Goal: Check status: Check status

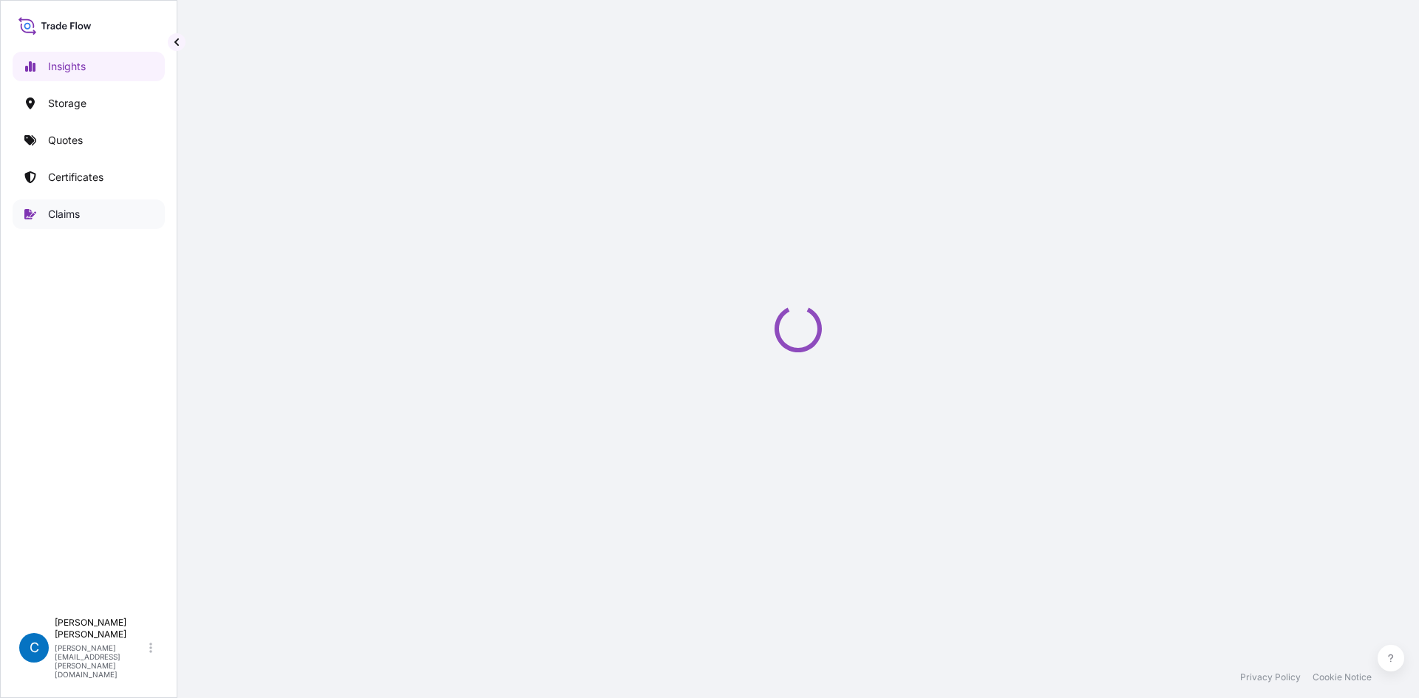
click at [137, 206] on link "Claims" at bounding box center [89, 215] width 152 height 30
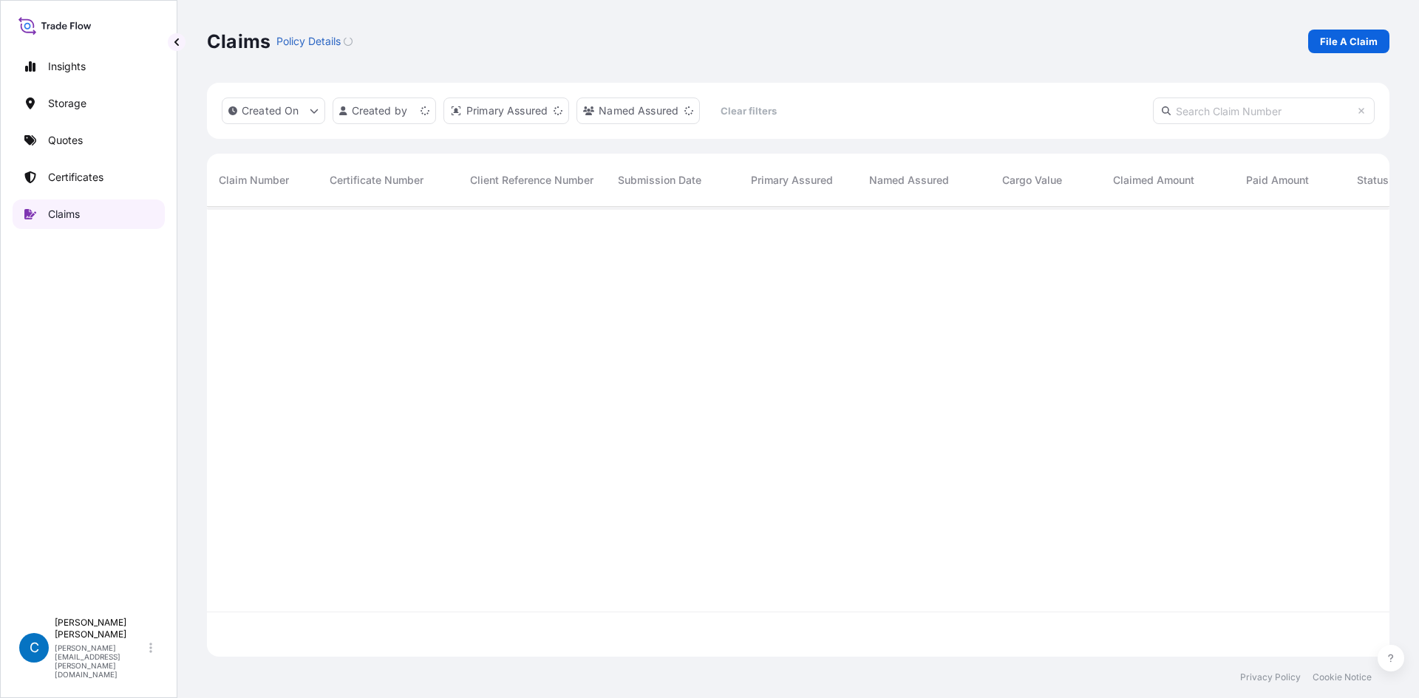
scroll to position [447, 1171]
click at [1213, 104] on input "text" at bounding box center [1264, 111] width 222 height 27
paste input "CL31600-3"
type input "CL31600-3"
click at [251, 231] on span "CL31600-3" at bounding box center [246, 231] width 55 height 15
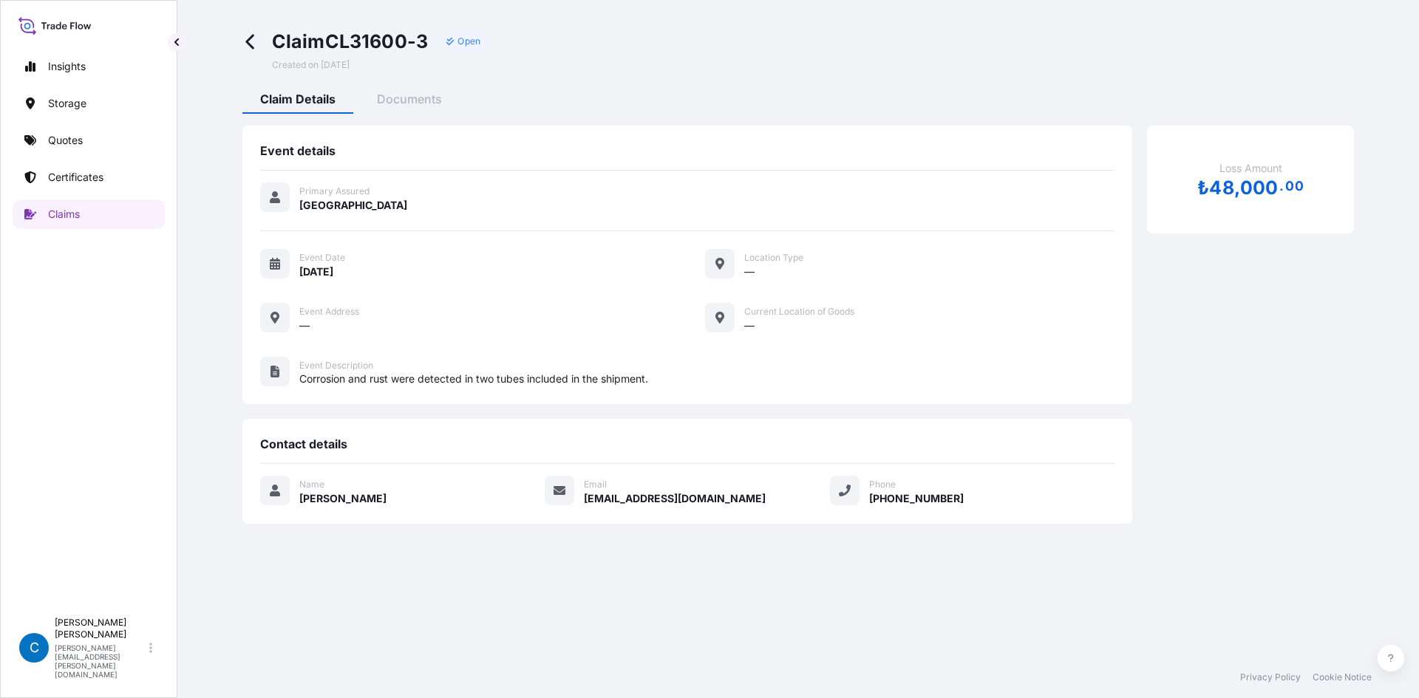
click at [416, 81] on div "Claim CL31600-3 Open Created on 08/11/2025 Claim Details Documents Event detail…" at bounding box center [798, 277] width 1182 height 554
click at [407, 100] on span "Documents" at bounding box center [409, 99] width 65 height 15
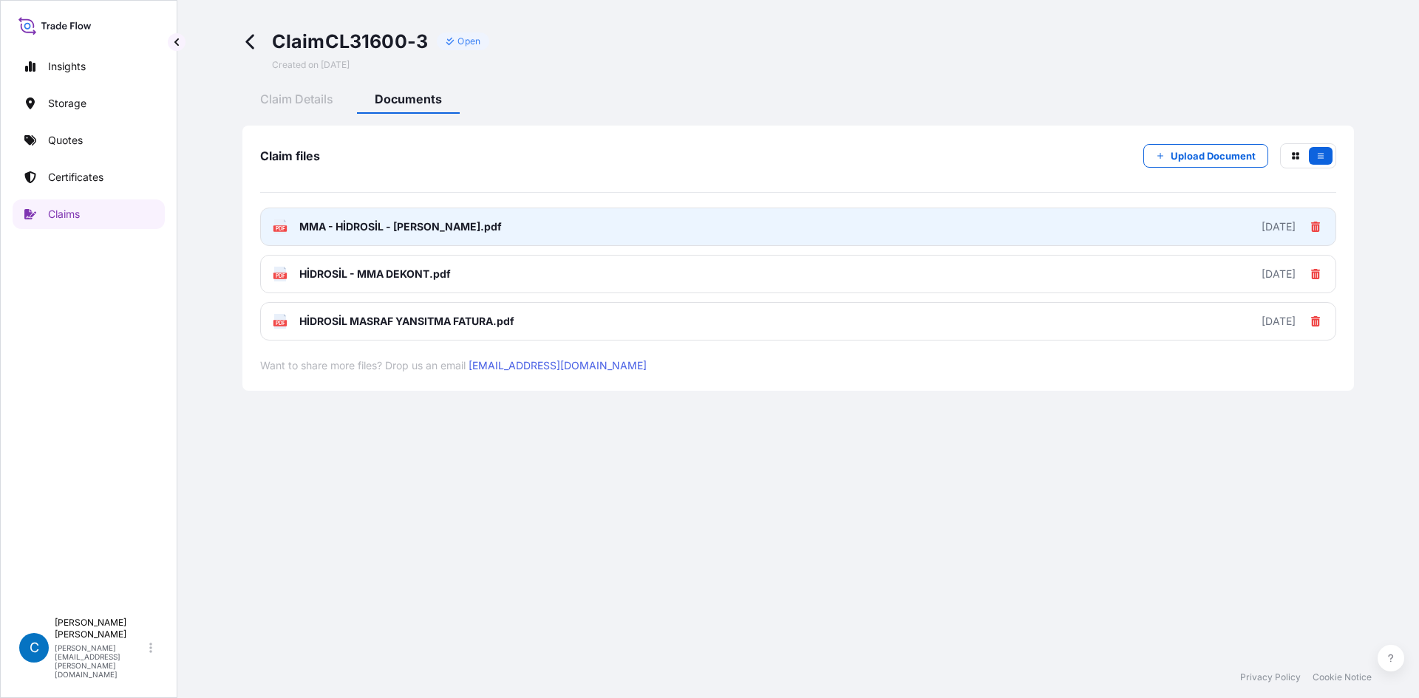
click at [1134, 231] on link "PDF MMA - HİDROSİL - TAMİR FATURA.pdf 2025-08-11" at bounding box center [798, 227] width 1076 height 38
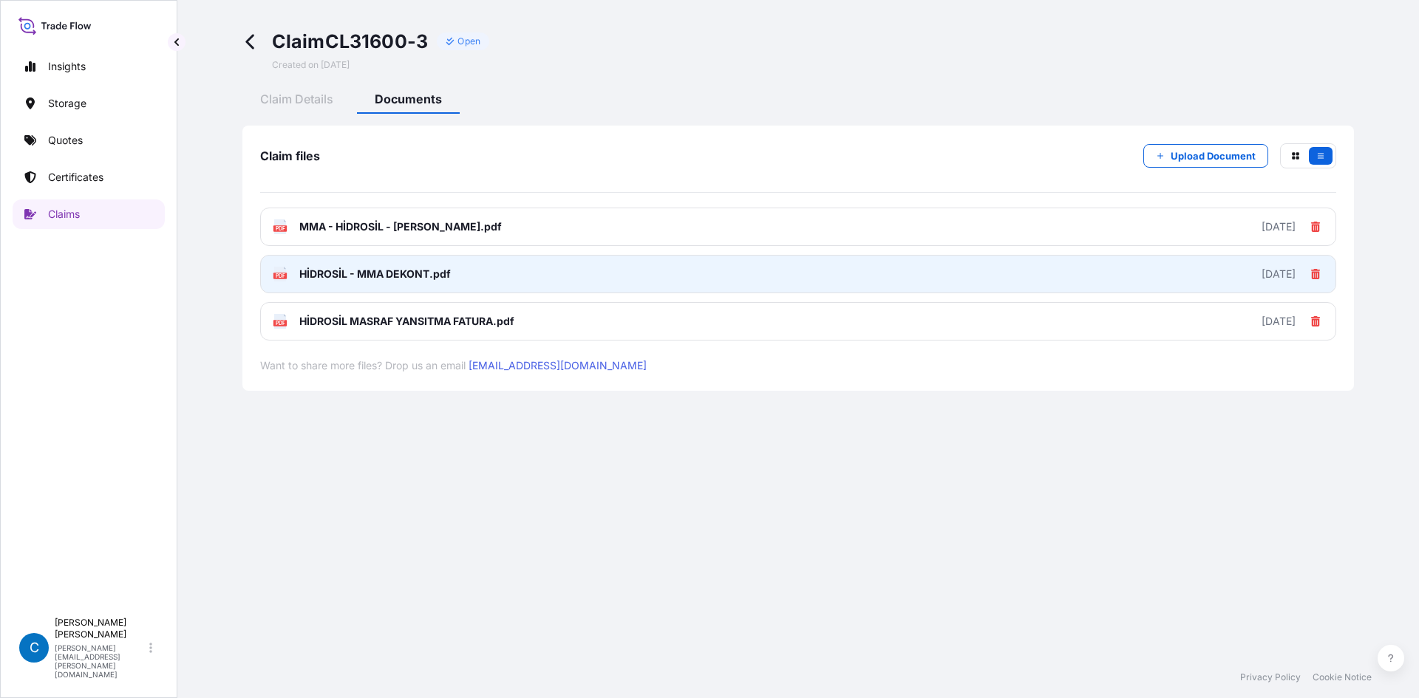
click at [410, 287] on link "PDF HİDROSİL - MMA DEKONT.pdf 2025-08-11" at bounding box center [798, 274] width 1076 height 38
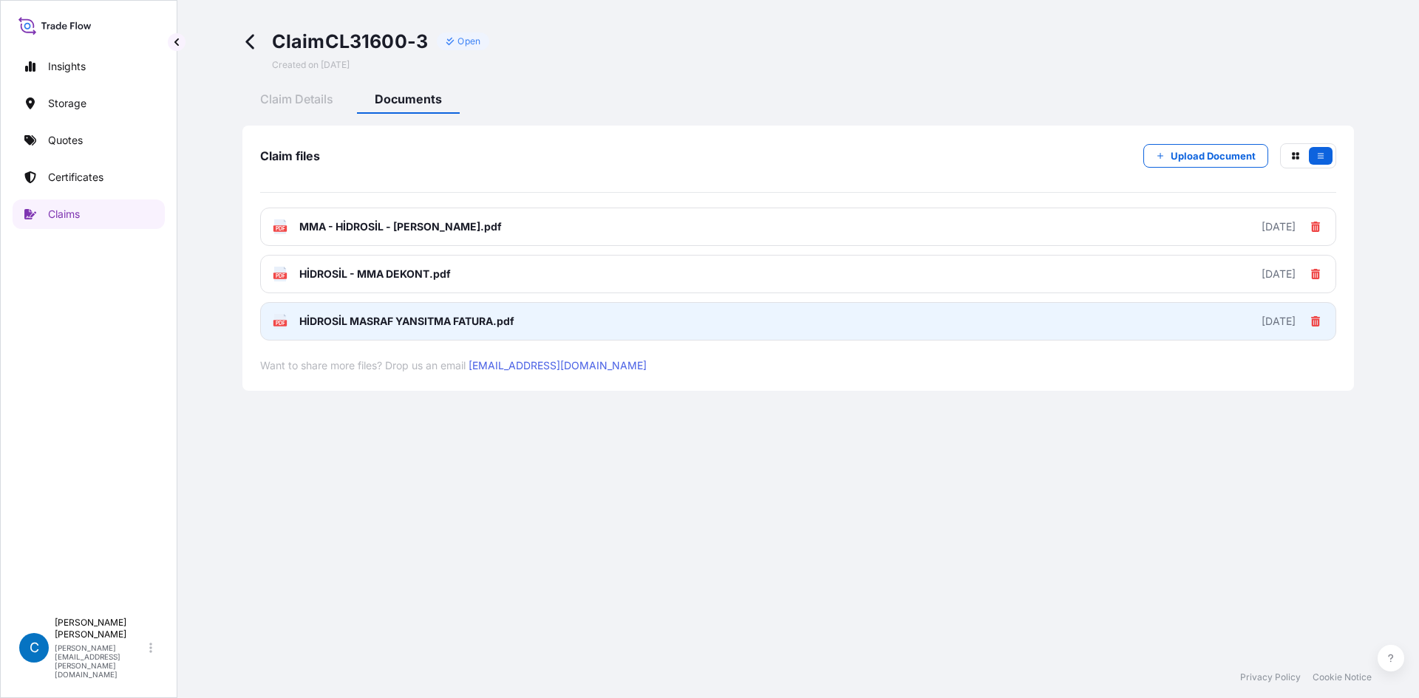
click at [395, 328] on span "HİDROSİL MASRAF YANSITMA FATURA.pdf" at bounding box center [406, 321] width 215 height 15
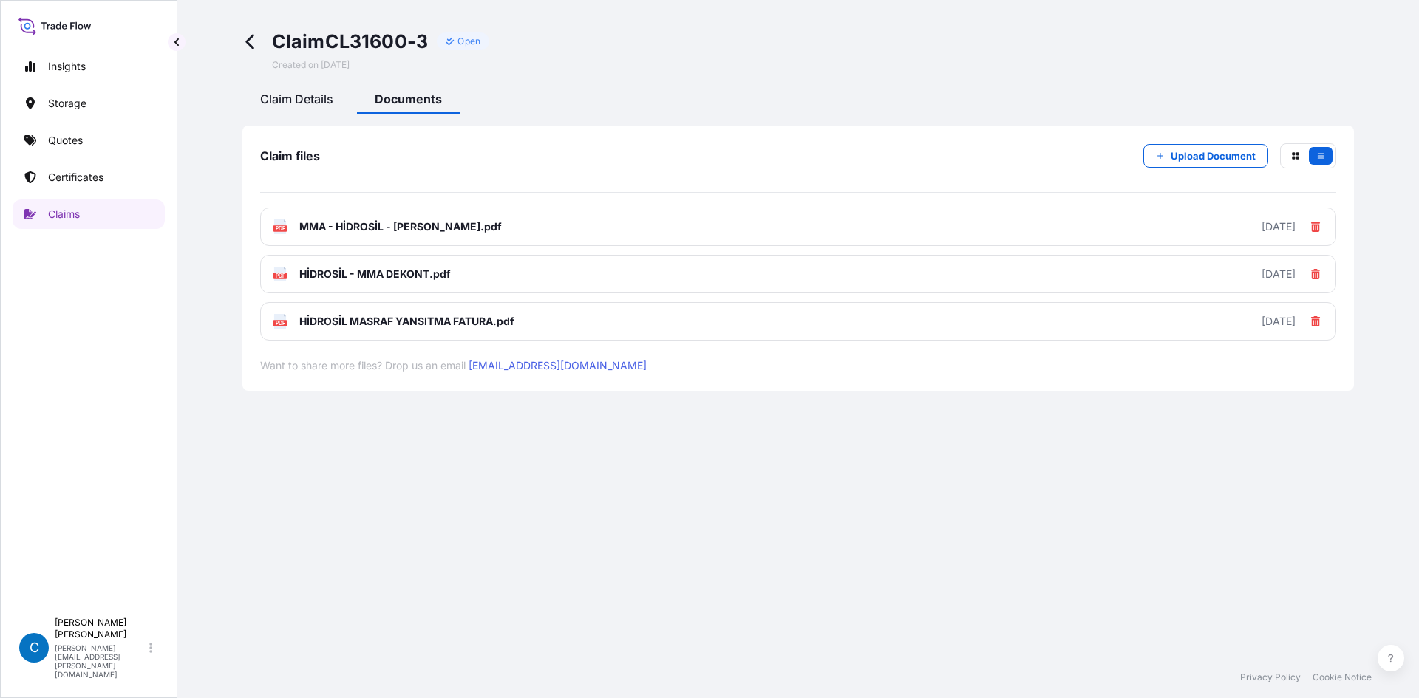
click at [299, 94] on span "Claim Details" at bounding box center [296, 99] width 73 height 15
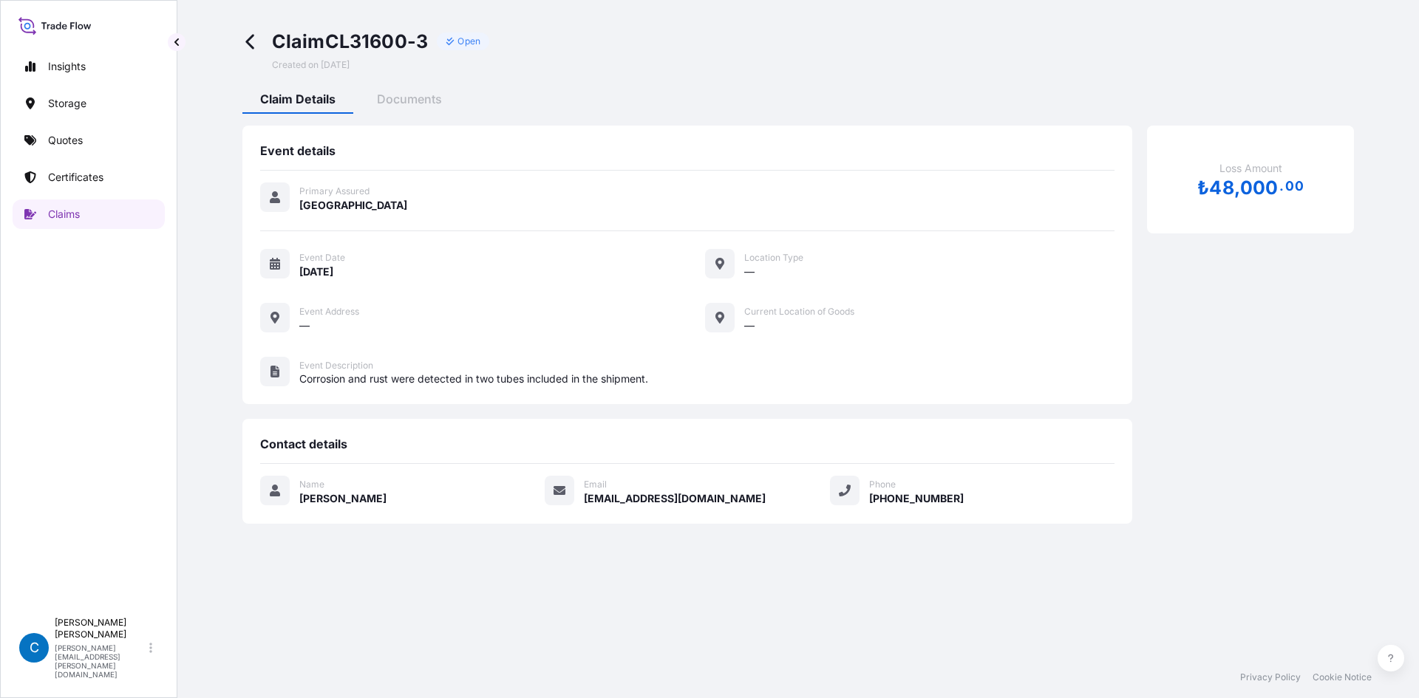
click at [250, 38] on icon at bounding box center [249, 42] width 8 height 15
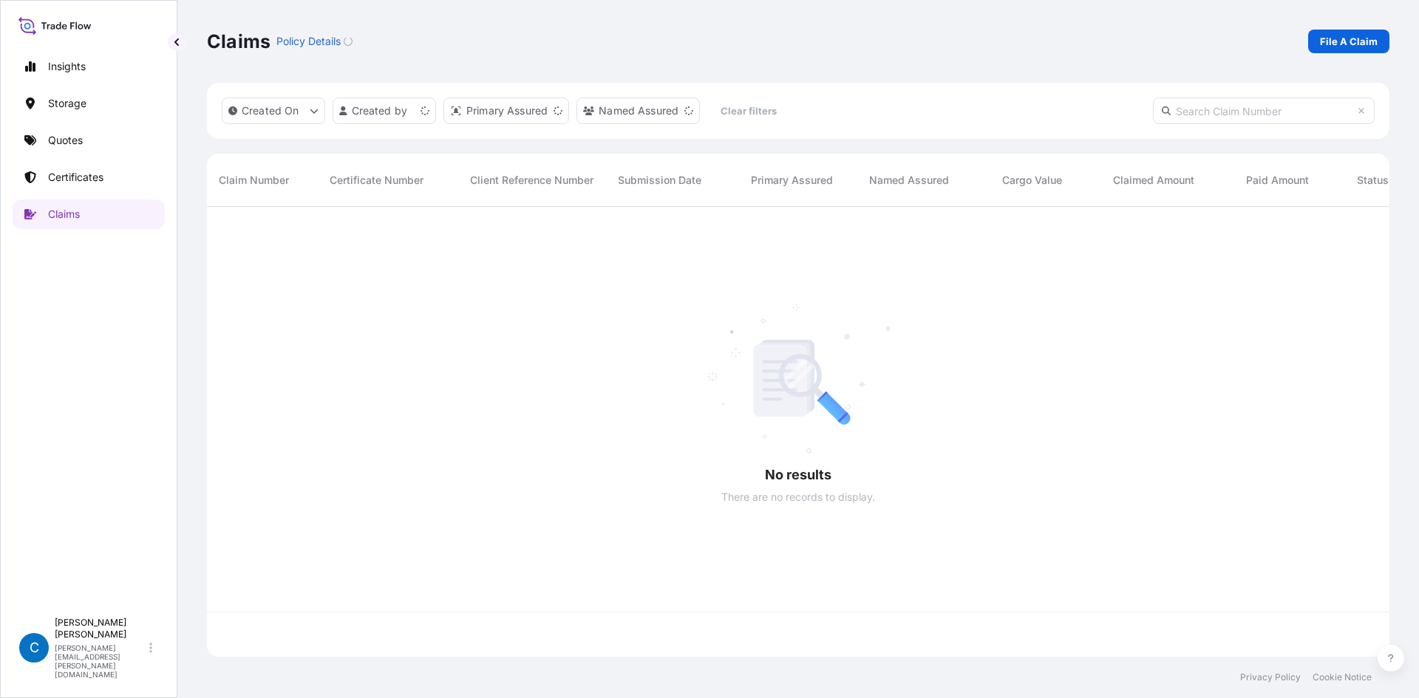
scroll to position [447, 1171]
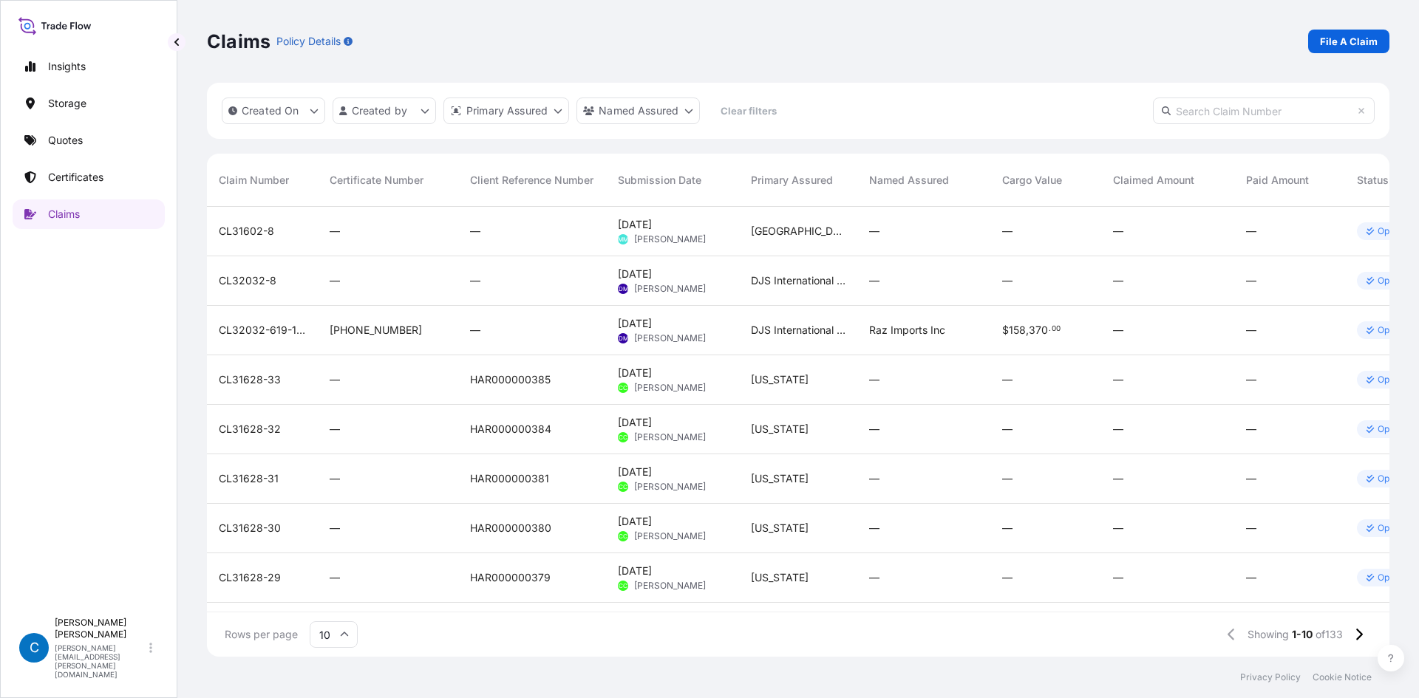
click at [1226, 112] on input "text" at bounding box center [1264, 111] width 222 height 27
paste input "CL31610-2"
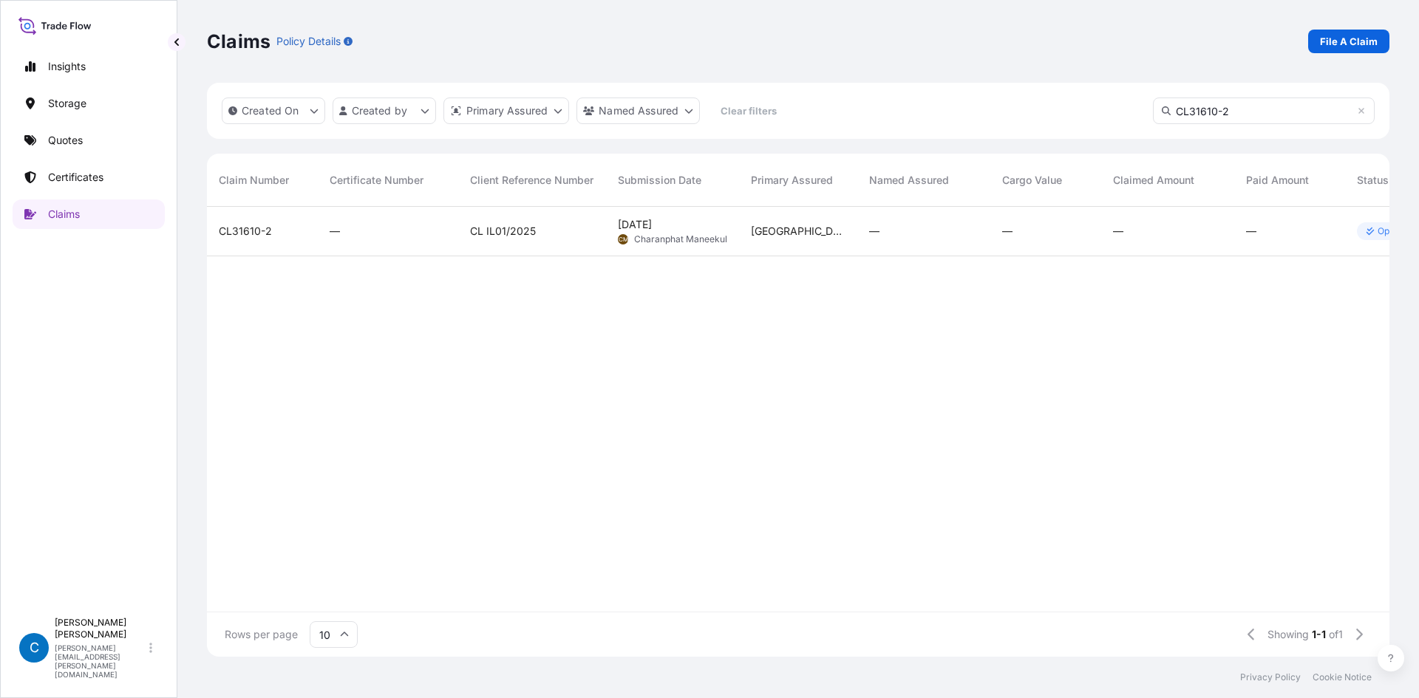
type input "CL31610-2"
click at [251, 230] on span "CL31610-2" at bounding box center [245, 231] width 53 height 15
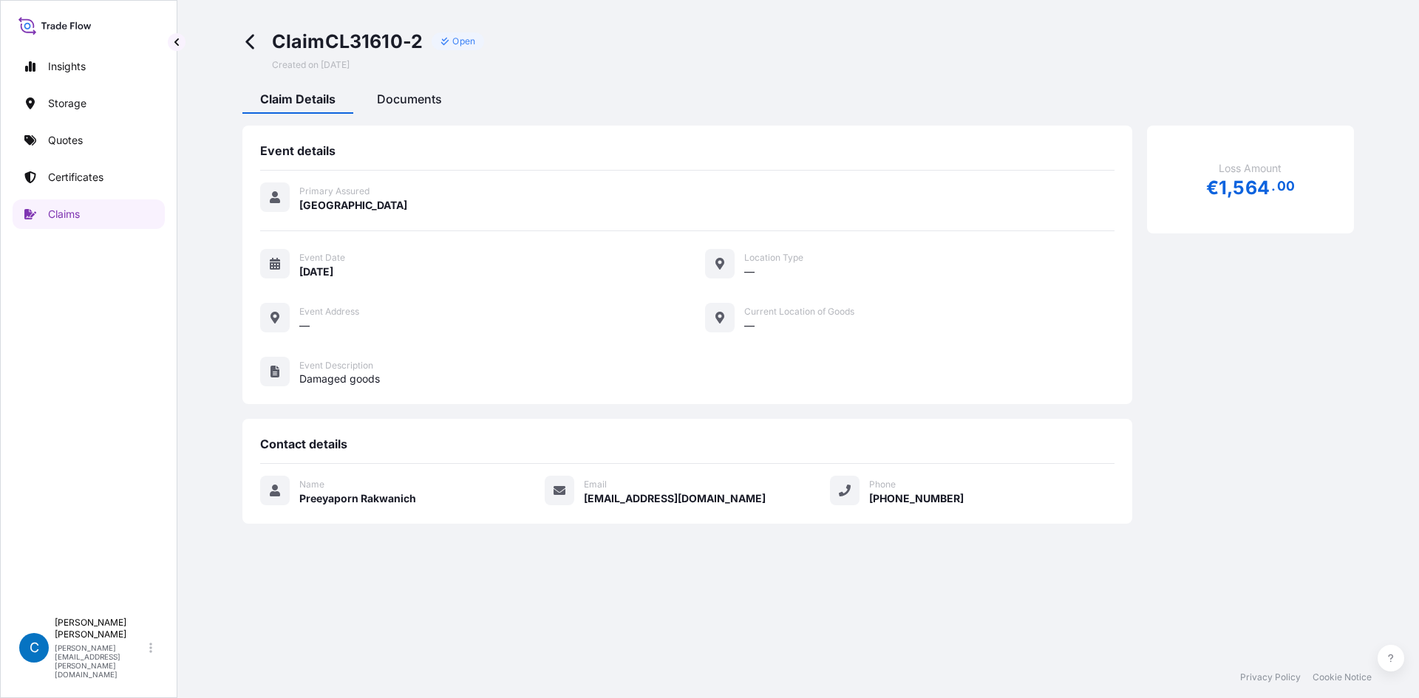
click at [383, 97] on span "Documents" at bounding box center [409, 99] width 65 height 15
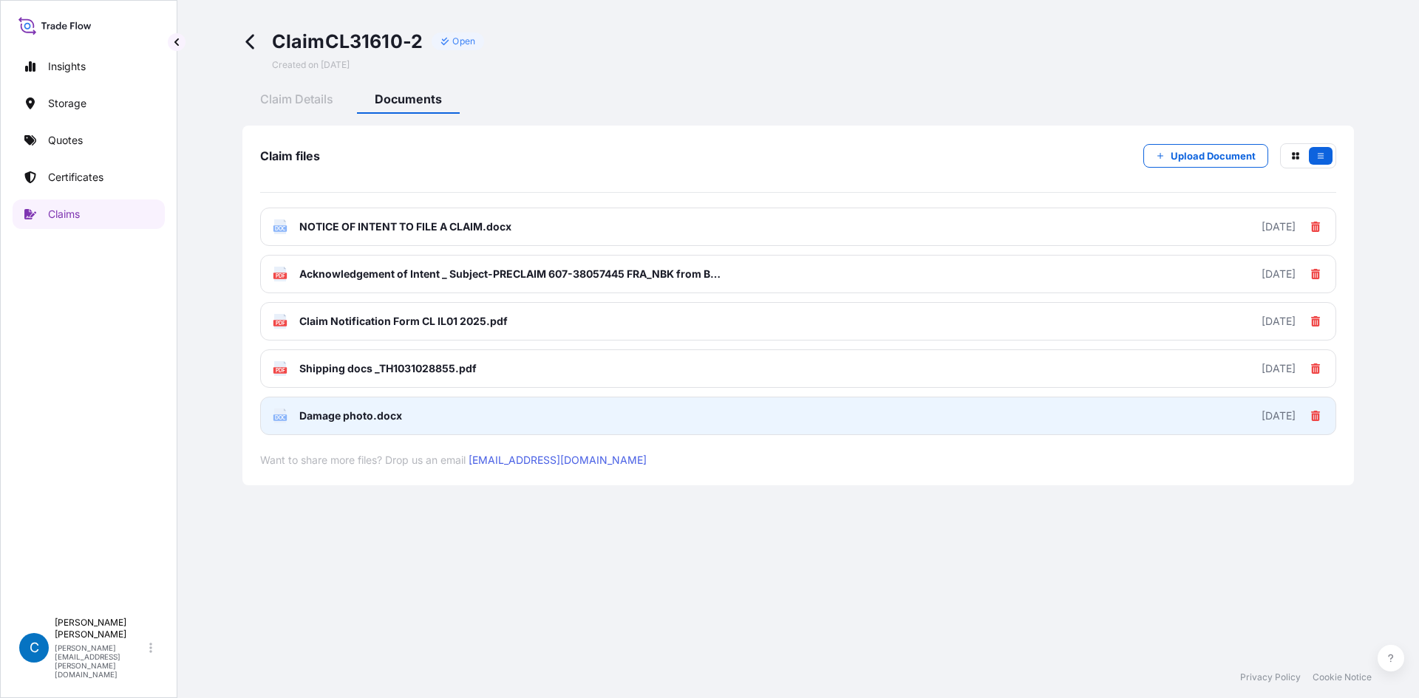
click at [445, 420] on link "DOC Damage photo.docx 2025-08-15" at bounding box center [798, 416] width 1076 height 38
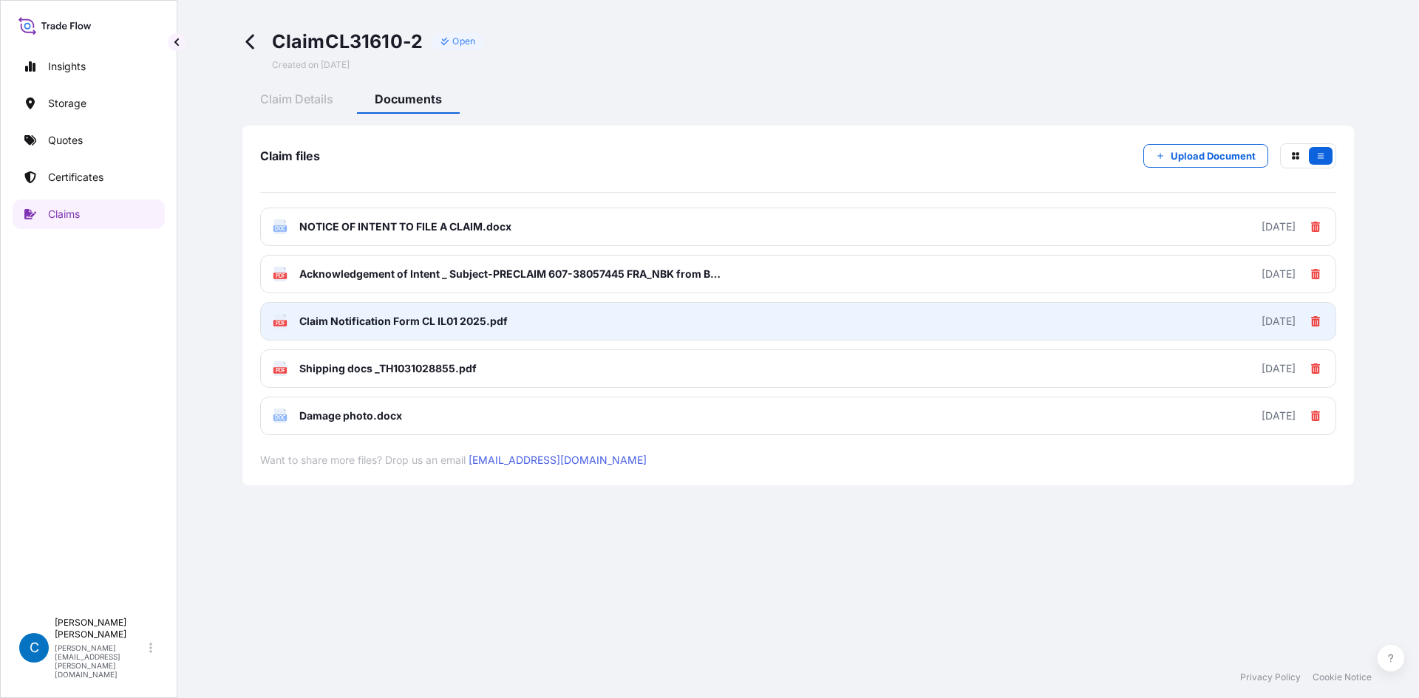
click at [512, 338] on link "PDF Claim Notification Form CL IL01 2025.pdf 2025-08-15" at bounding box center [798, 321] width 1076 height 38
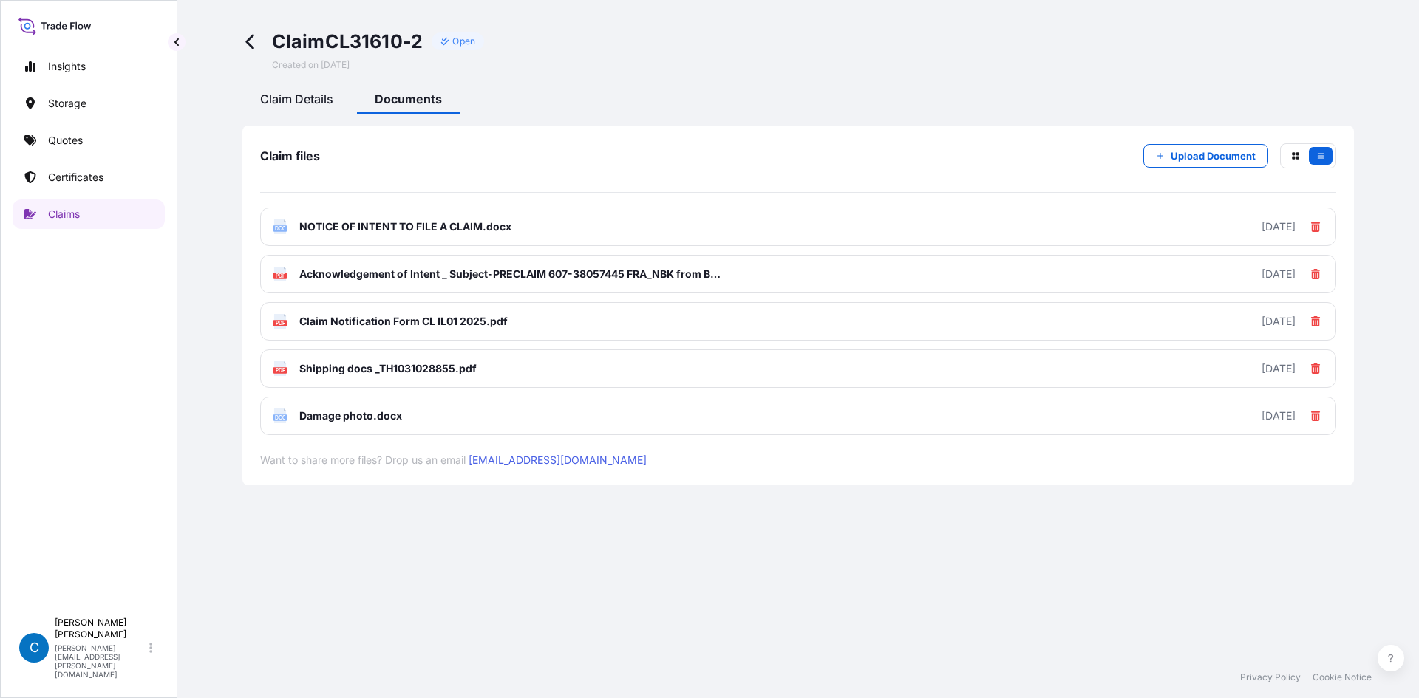
click at [296, 98] on span "Claim Details" at bounding box center [296, 99] width 73 height 15
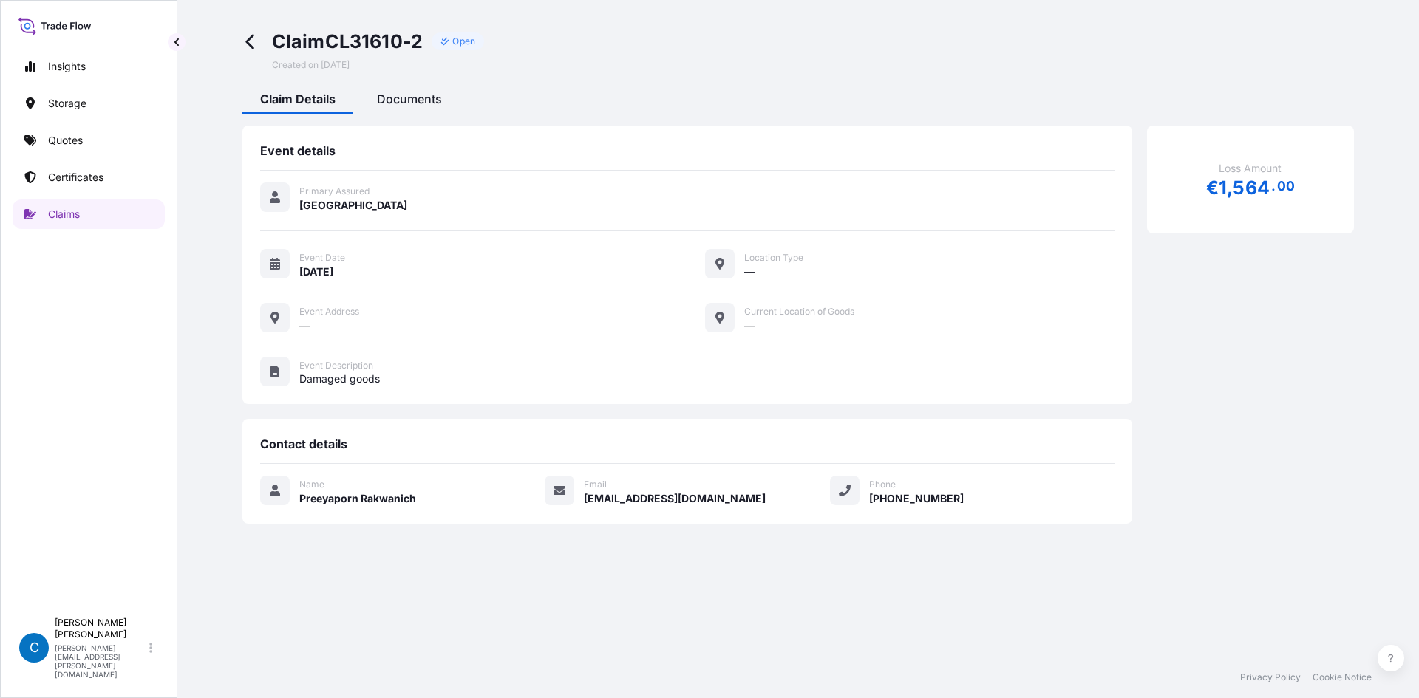
click at [408, 99] on span "Documents" at bounding box center [409, 99] width 65 height 15
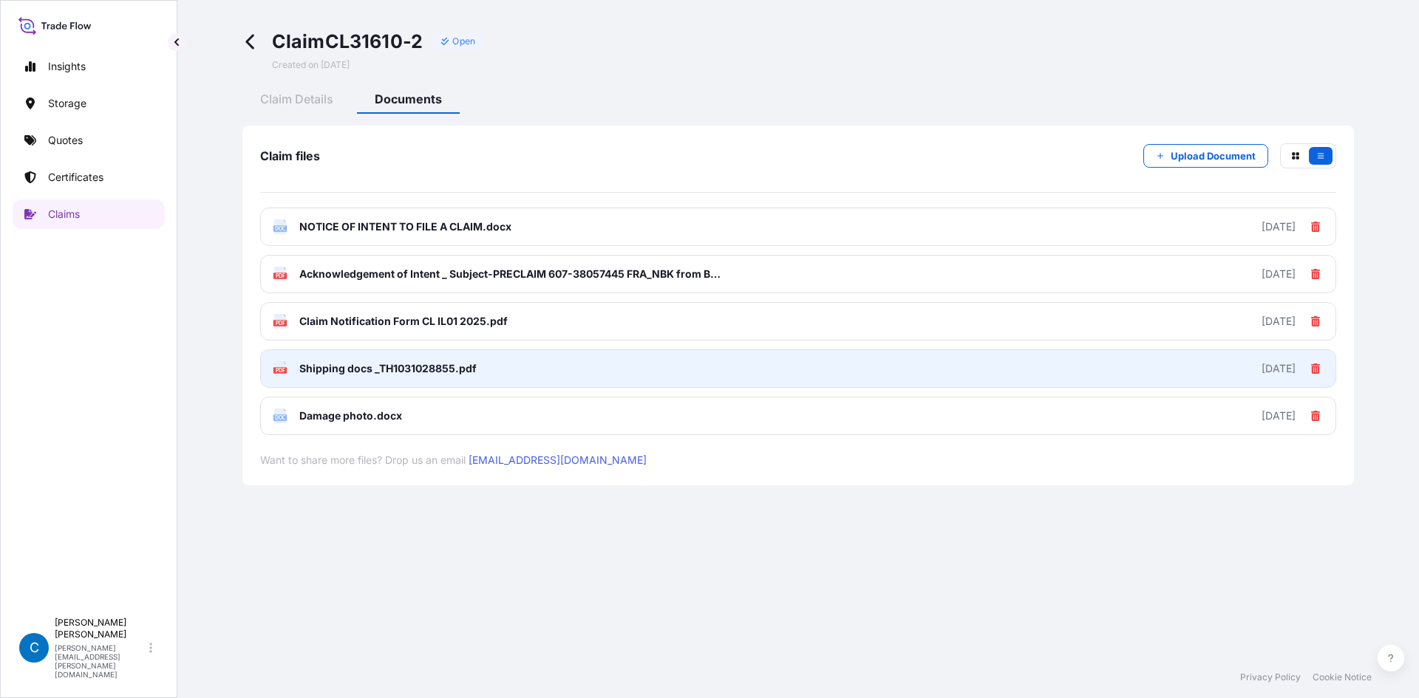
click at [412, 371] on span "Shipping docs _TH1031028855.pdf" at bounding box center [387, 368] width 177 height 15
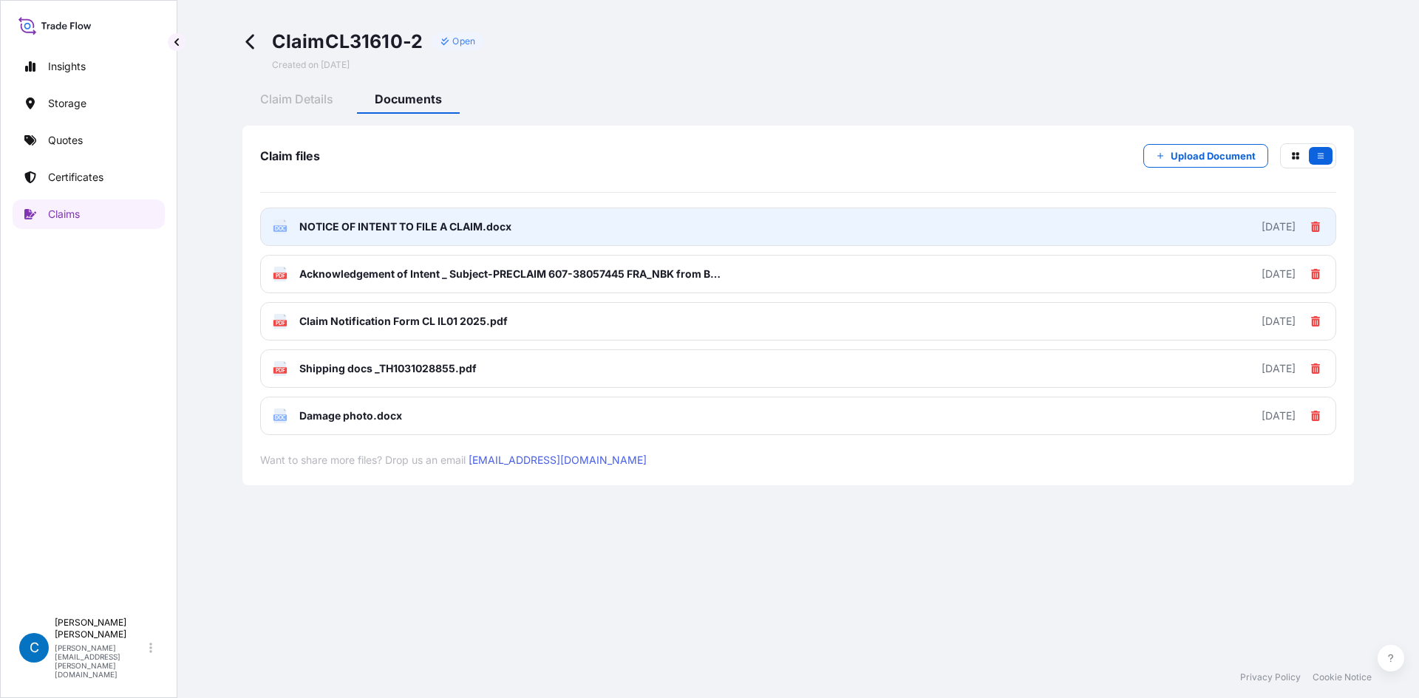
click at [305, 224] on span "NOTICE OF INTENT TO FILE A CLAIM.docx" at bounding box center [405, 226] width 212 height 15
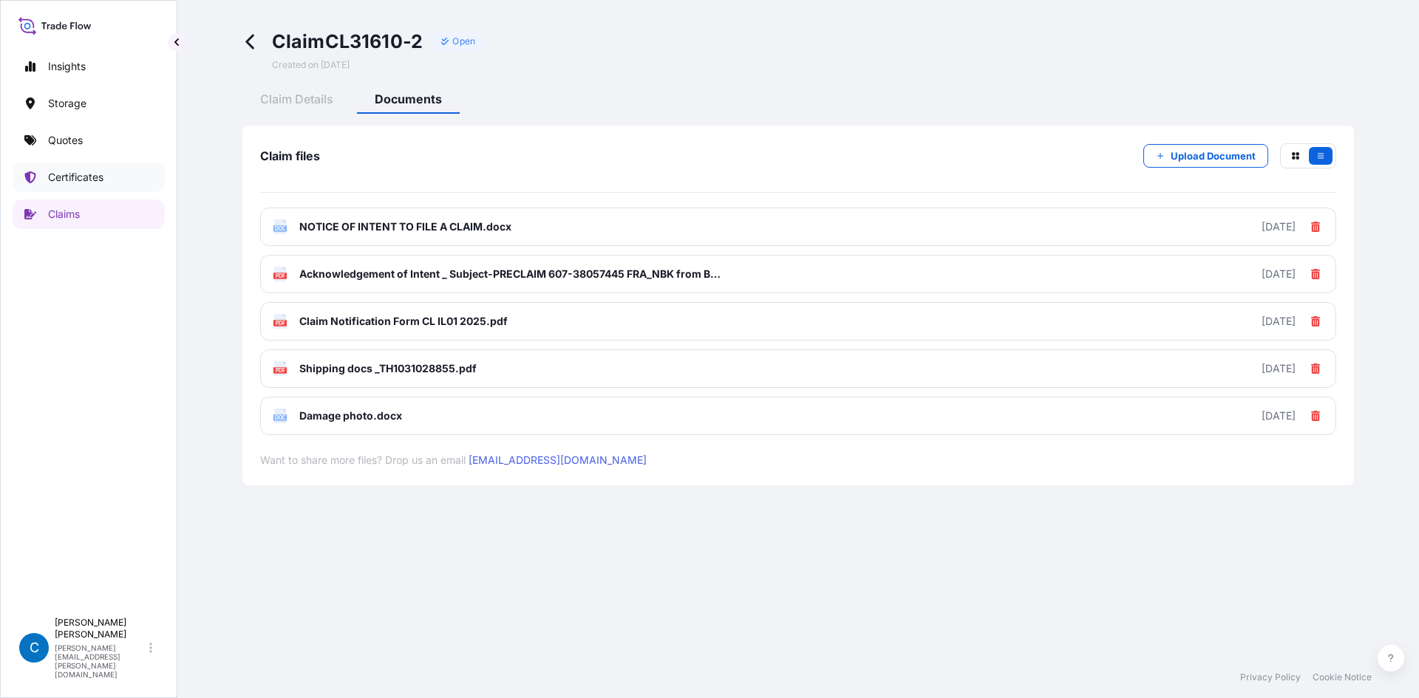
click at [78, 180] on p "Certificates" at bounding box center [75, 177] width 55 height 15
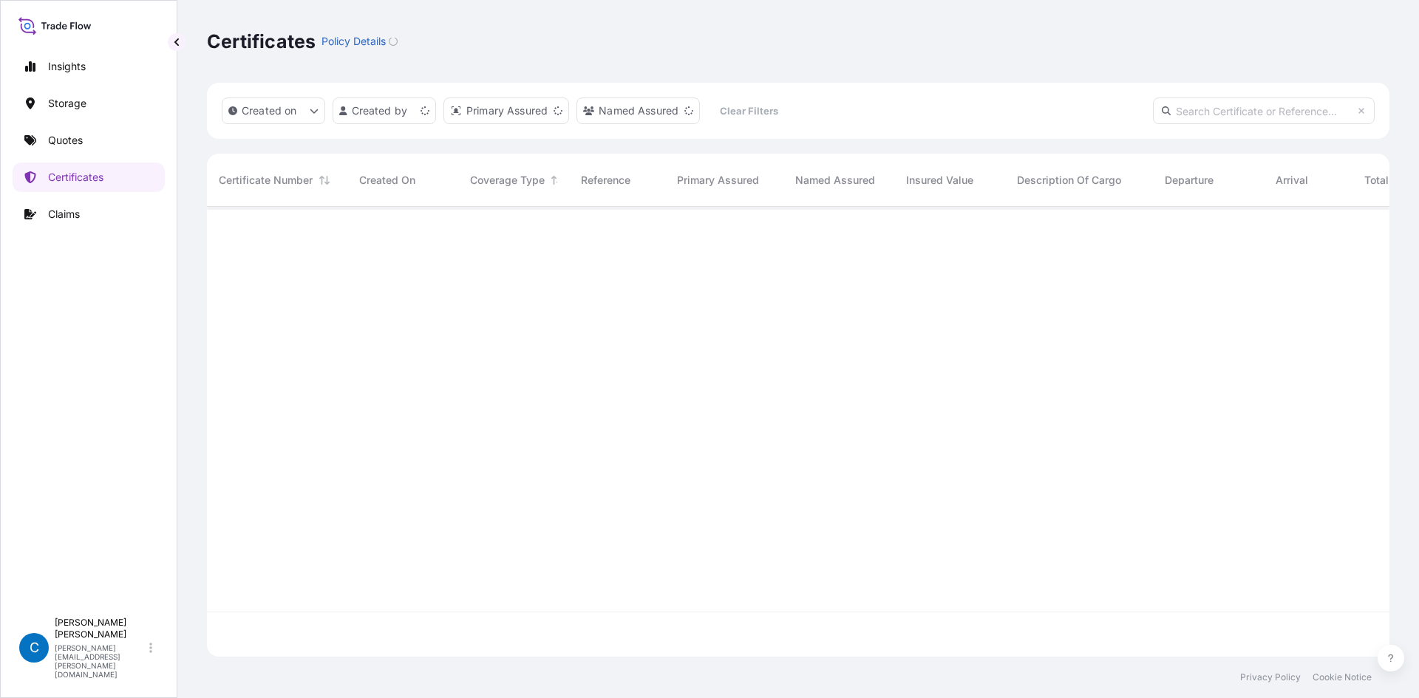
scroll to position [447, 1171]
click at [1211, 120] on input "text" at bounding box center [1264, 111] width 222 height 27
paste input "CL31602-2-1-5"
click at [1211, 120] on input "CL31602-2-1-5" at bounding box center [1264, 111] width 222 height 27
click at [1083, 34] on div "Certificates Policy Details" at bounding box center [798, 42] width 1182 height 24
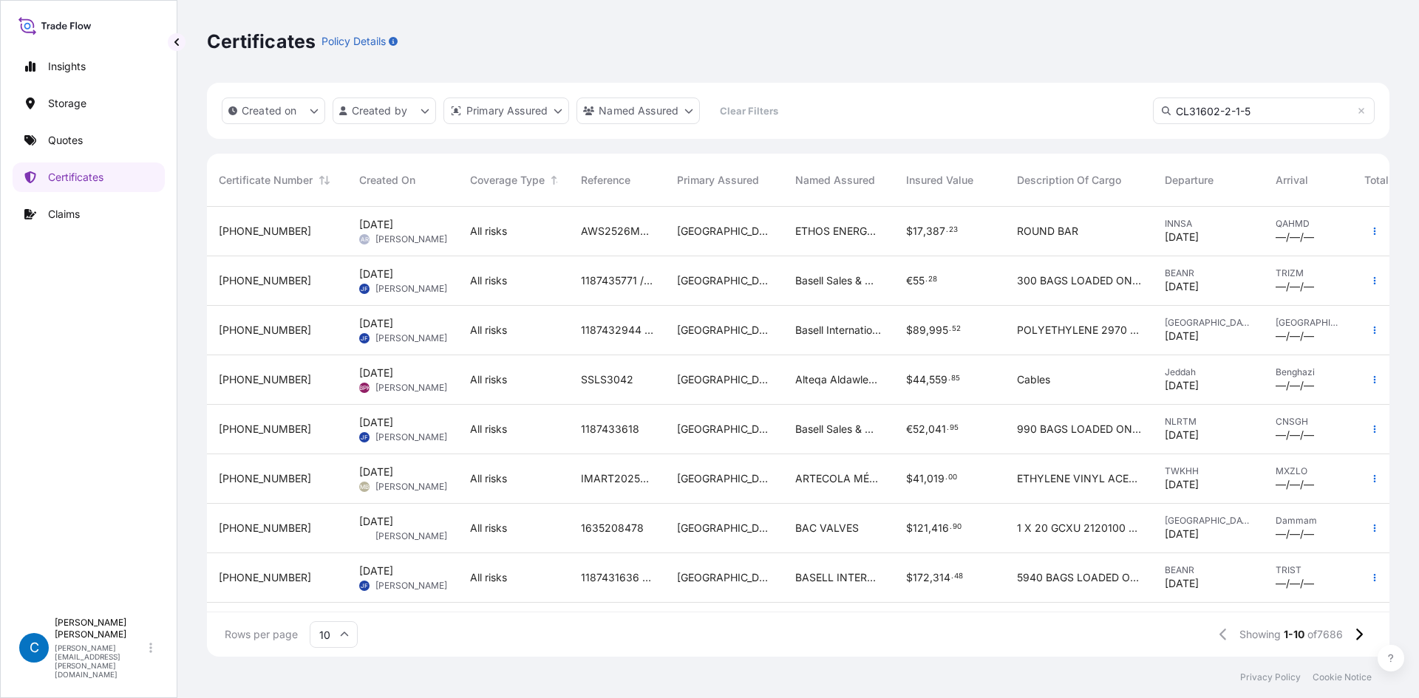
click at [1267, 109] on input "CL31602-2-1-5" at bounding box center [1264, 111] width 222 height 27
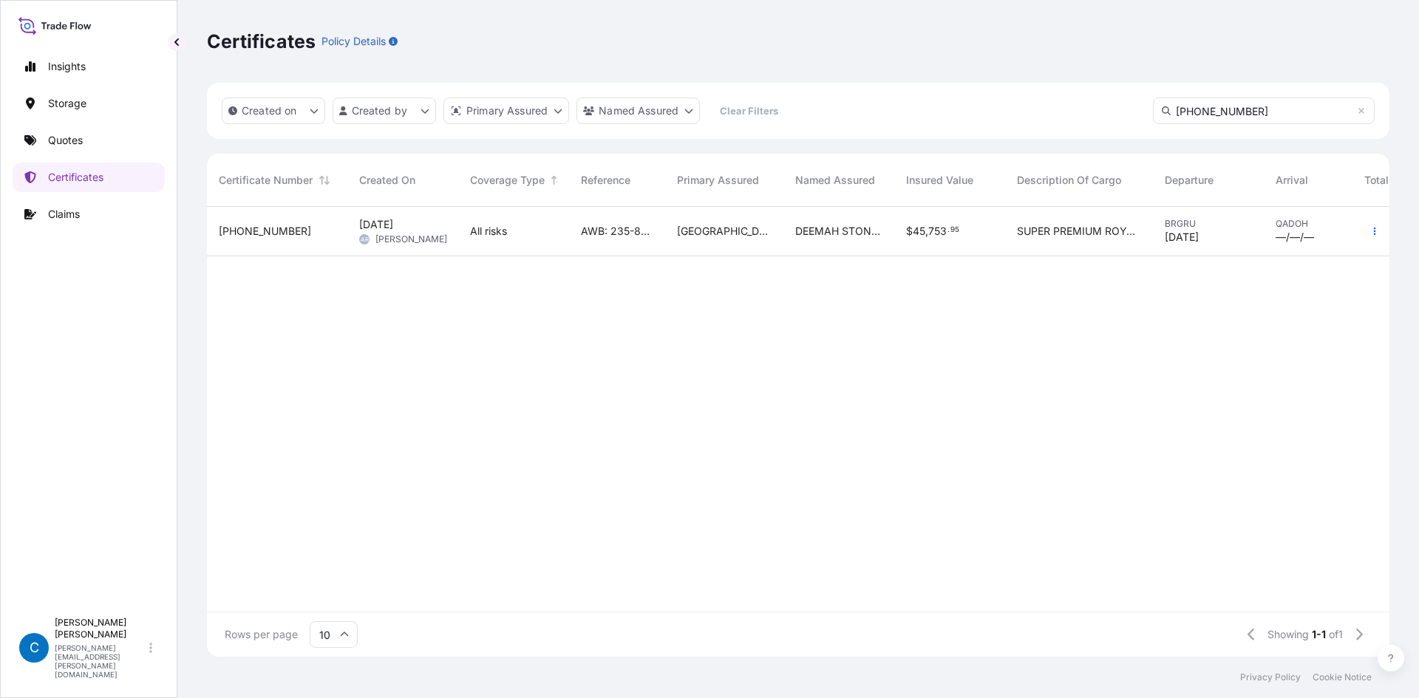
type input "31613-376-1"
click at [246, 237] on span "31613-376-1" at bounding box center [265, 231] width 92 height 15
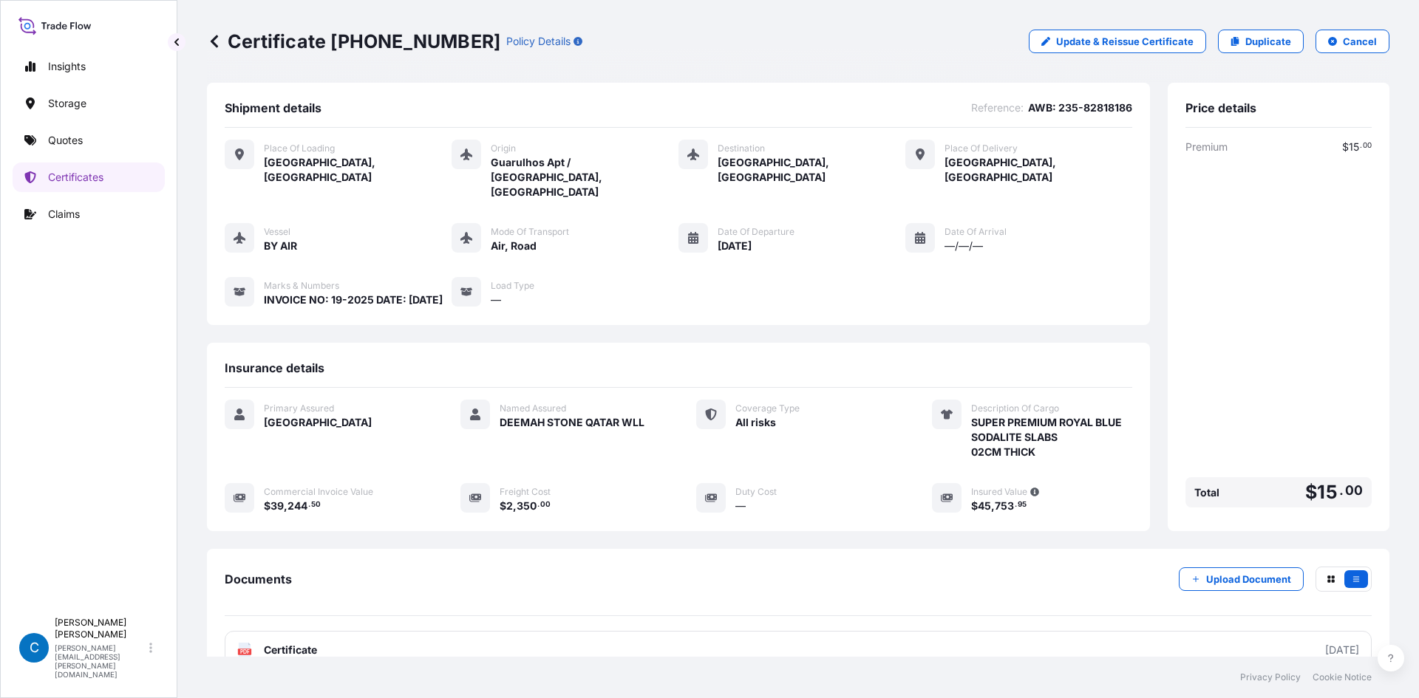
scroll to position [108, 0]
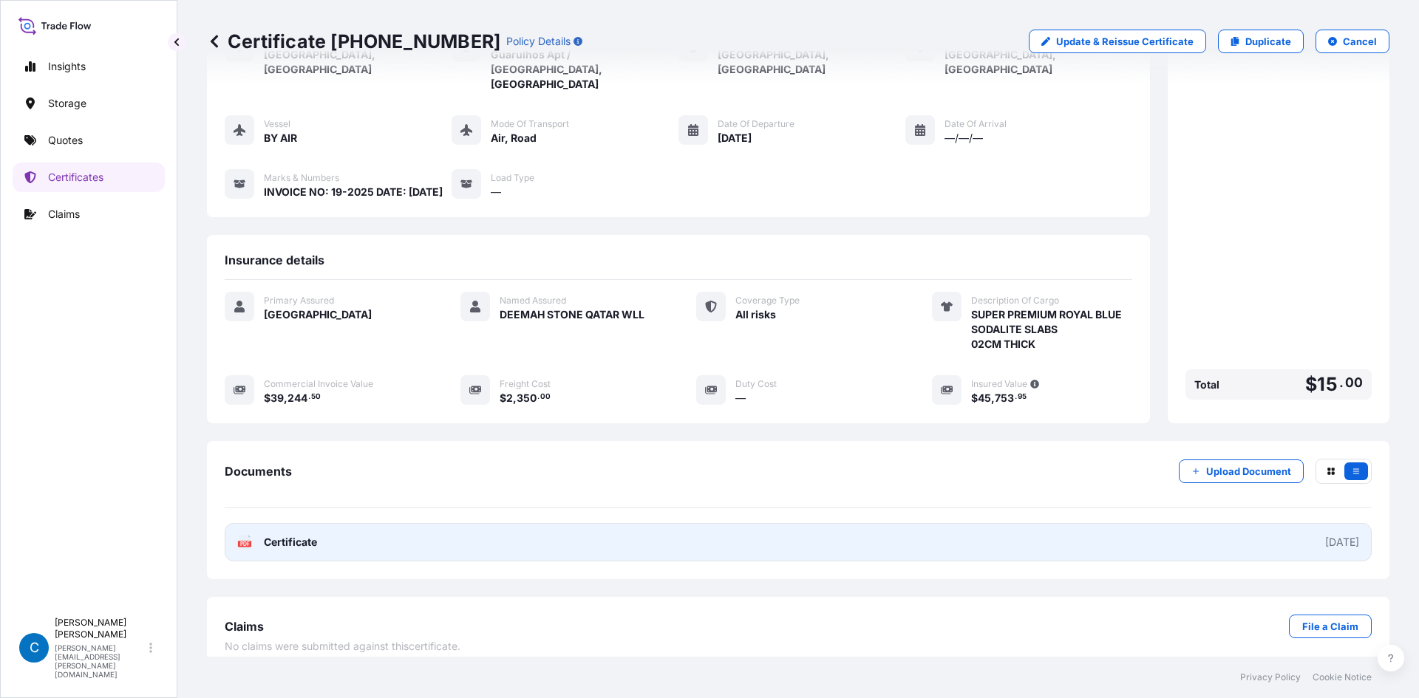
click at [603, 523] on link "PDF Certificate 2025-08-21" at bounding box center [798, 542] width 1147 height 38
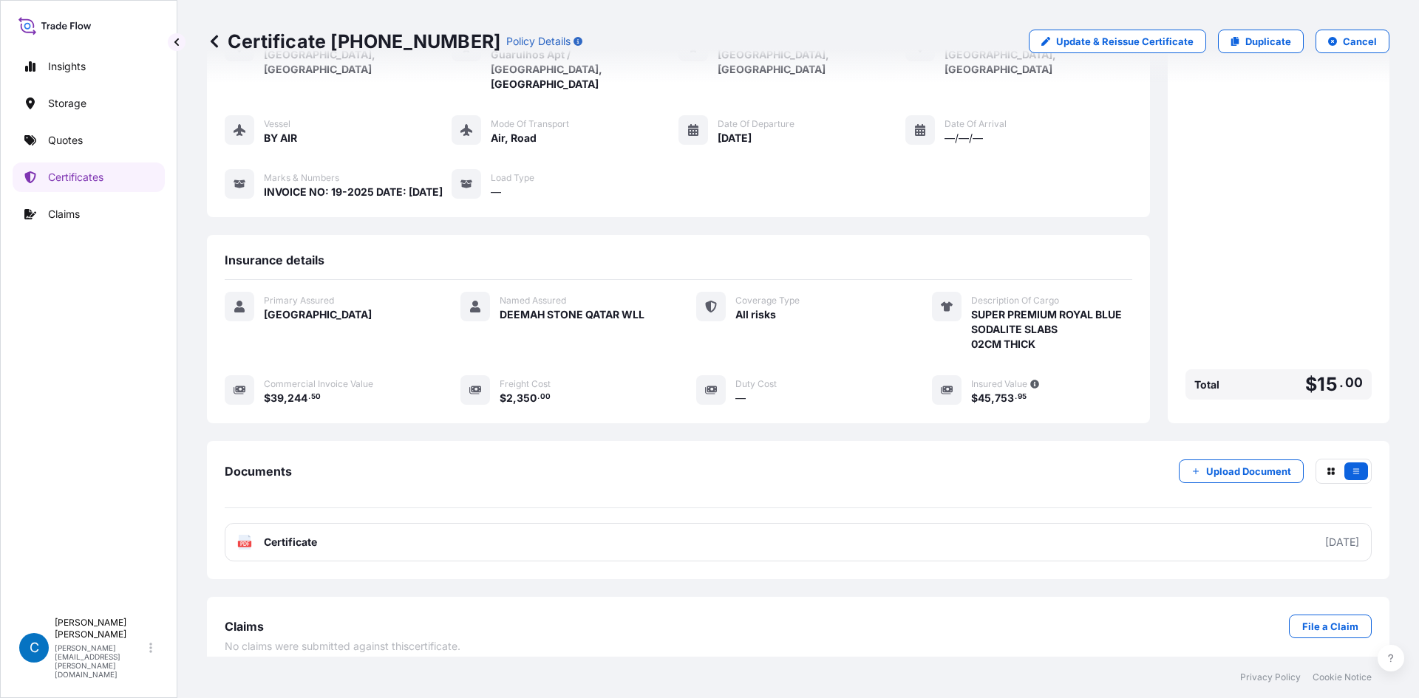
scroll to position [0, 0]
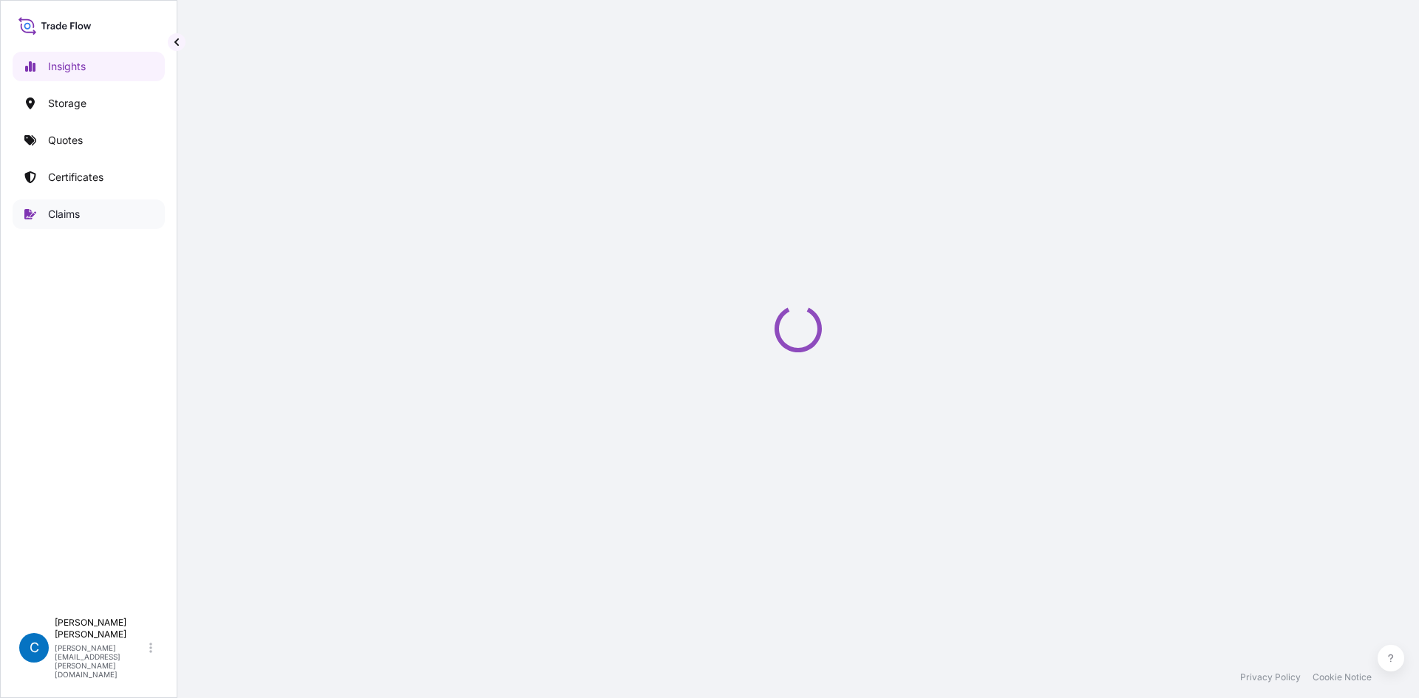
click at [81, 206] on link "Claims" at bounding box center [89, 215] width 152 height 30
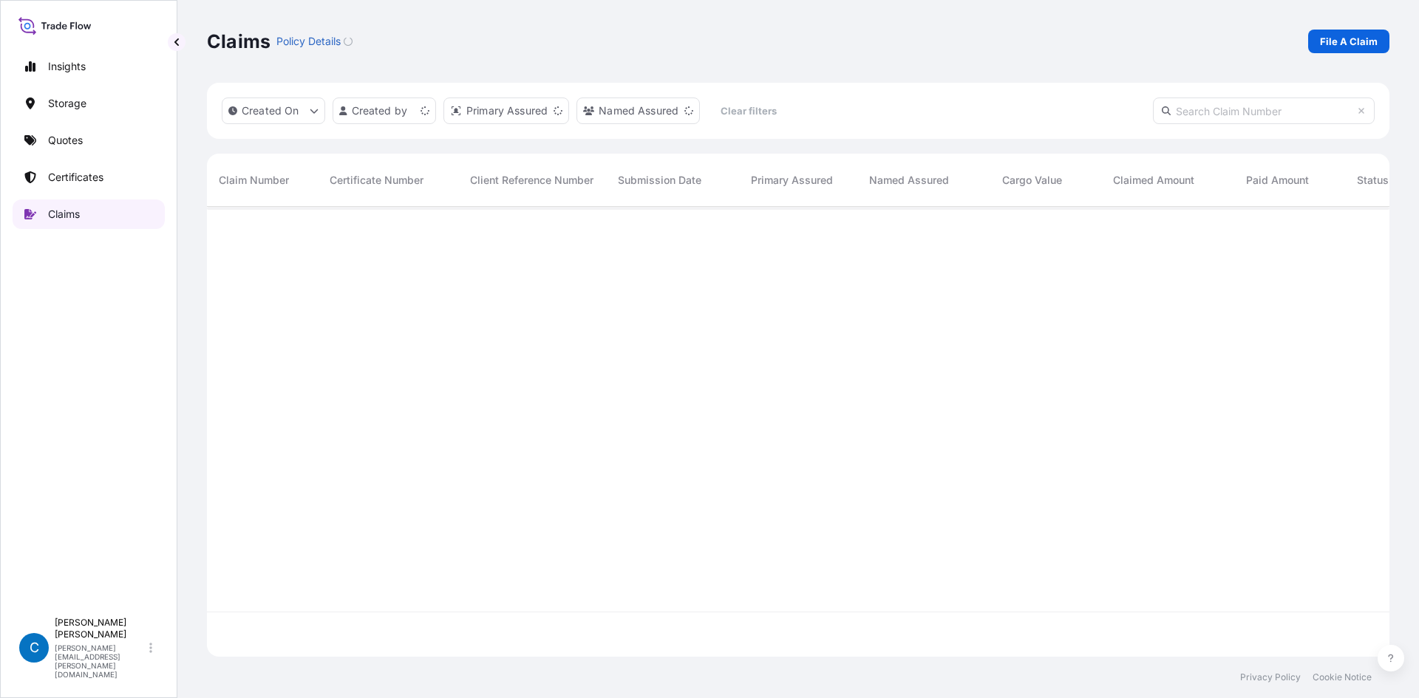
scroll to position [447, 1171]
paste input "CL31614-4"
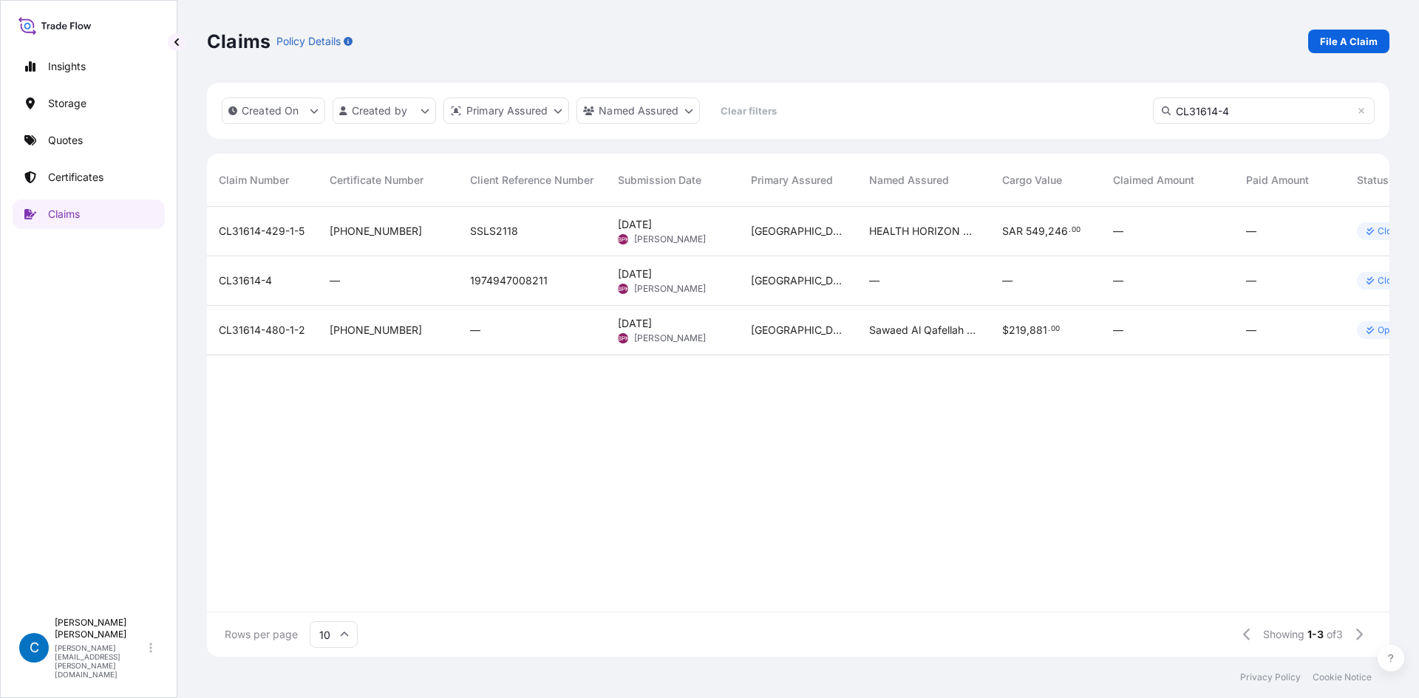
type input "CL31614-4"
click at [252, 283] on span "CL31614-4" at bounding box center [245, 280] width 53 height 15
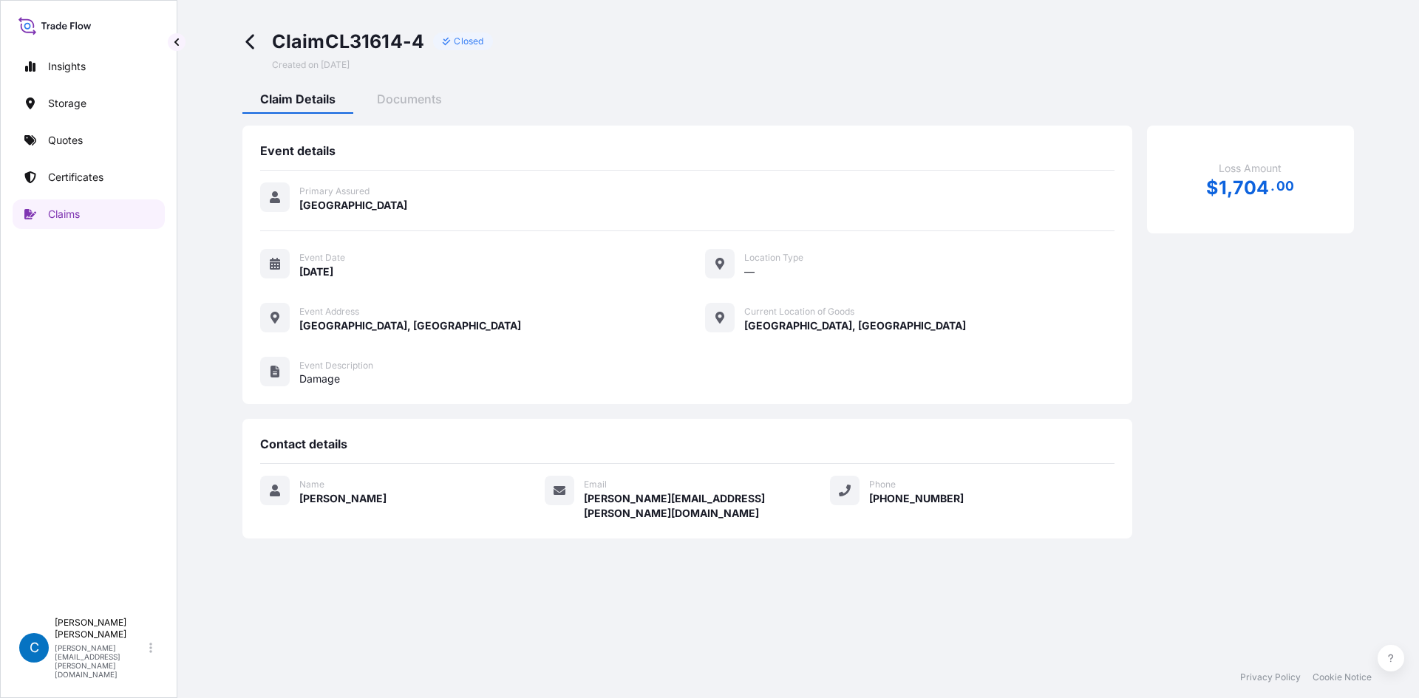
click at [414, 84] on div "Claim CL31614-4 Closed Created on 06/16/2025 Claim Details Documents Event deta…" at bounding box center [798, 284] width 1182 height 568
click at [409, 95] on span "Documents" at bounding box center [409, 99] width 65 height 15
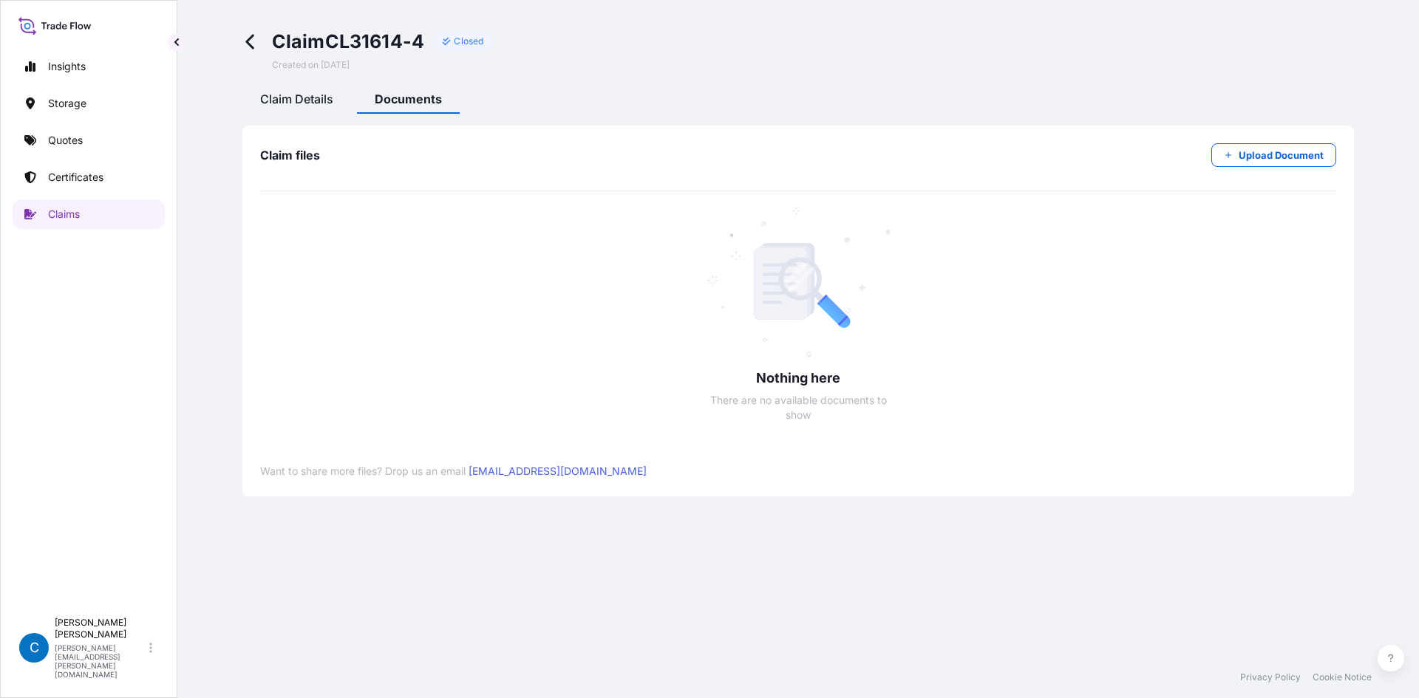
click at [296, 96] on span "Claim Details" at bounding box center [296, 99] width 73 height 15
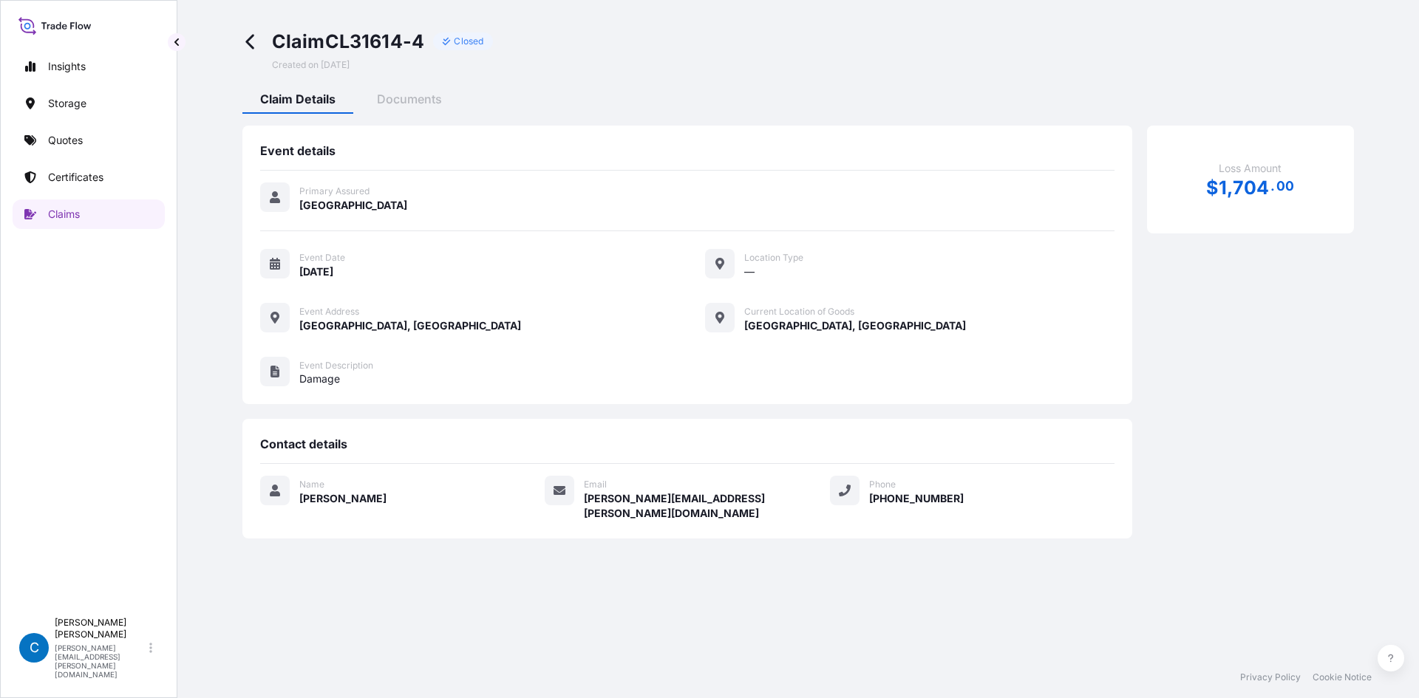
click at [243, 33] on span at bounding box center [254, 50] width 24 height 41
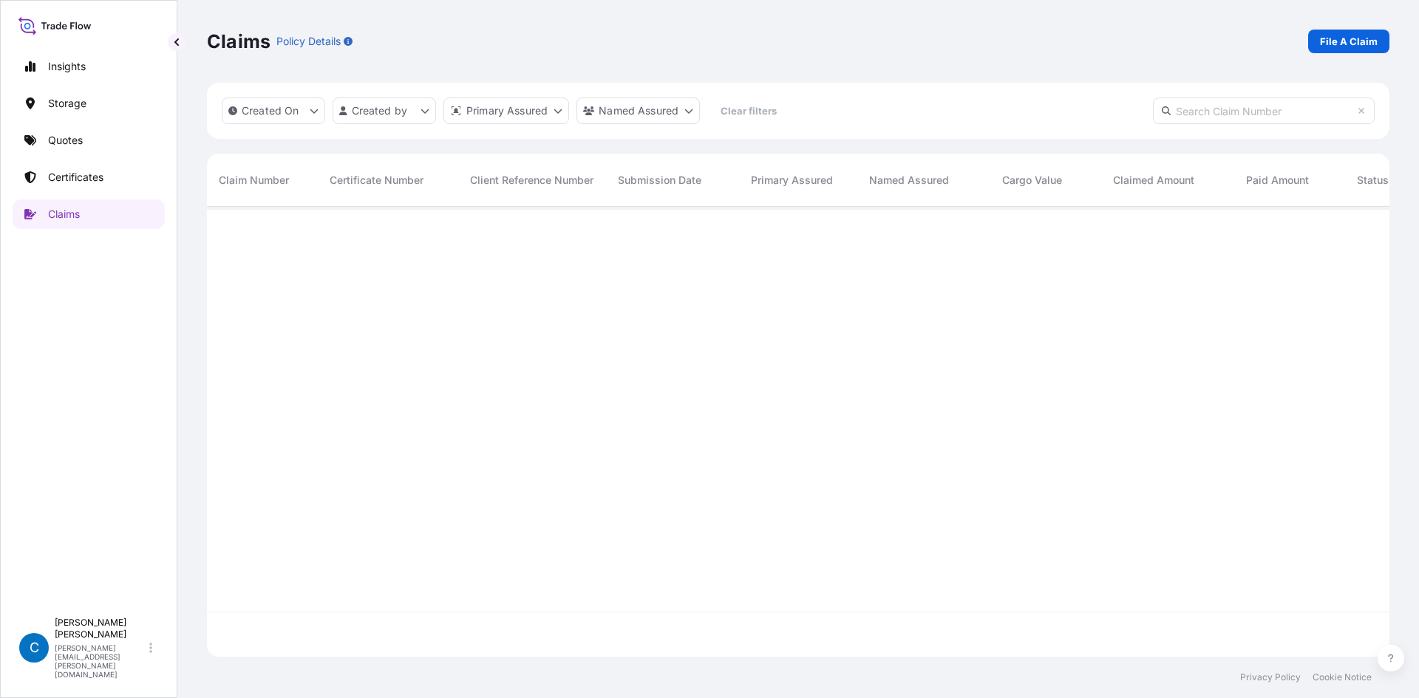
scroll to position [447, 1171]
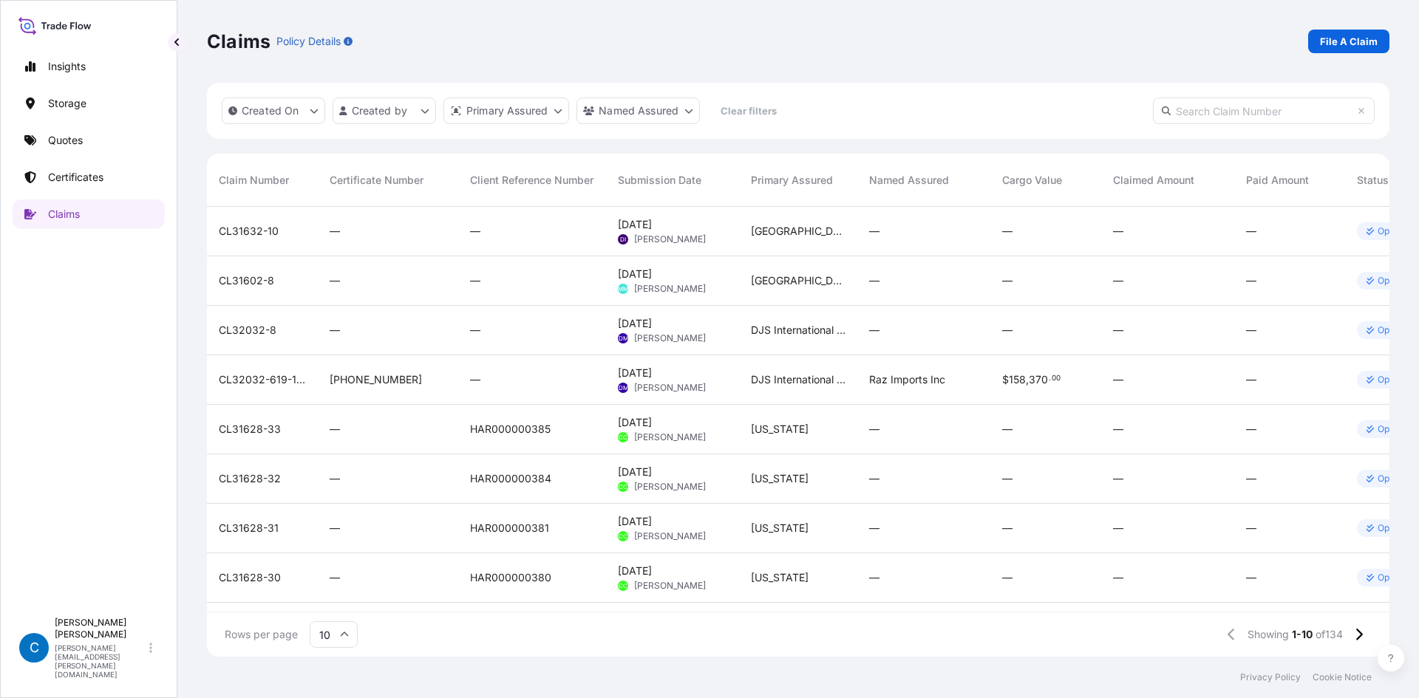
click at [1259, 118] on input "text" at bounding box center [1264, 111] width 222 height 27
paste input "CL31588-1"
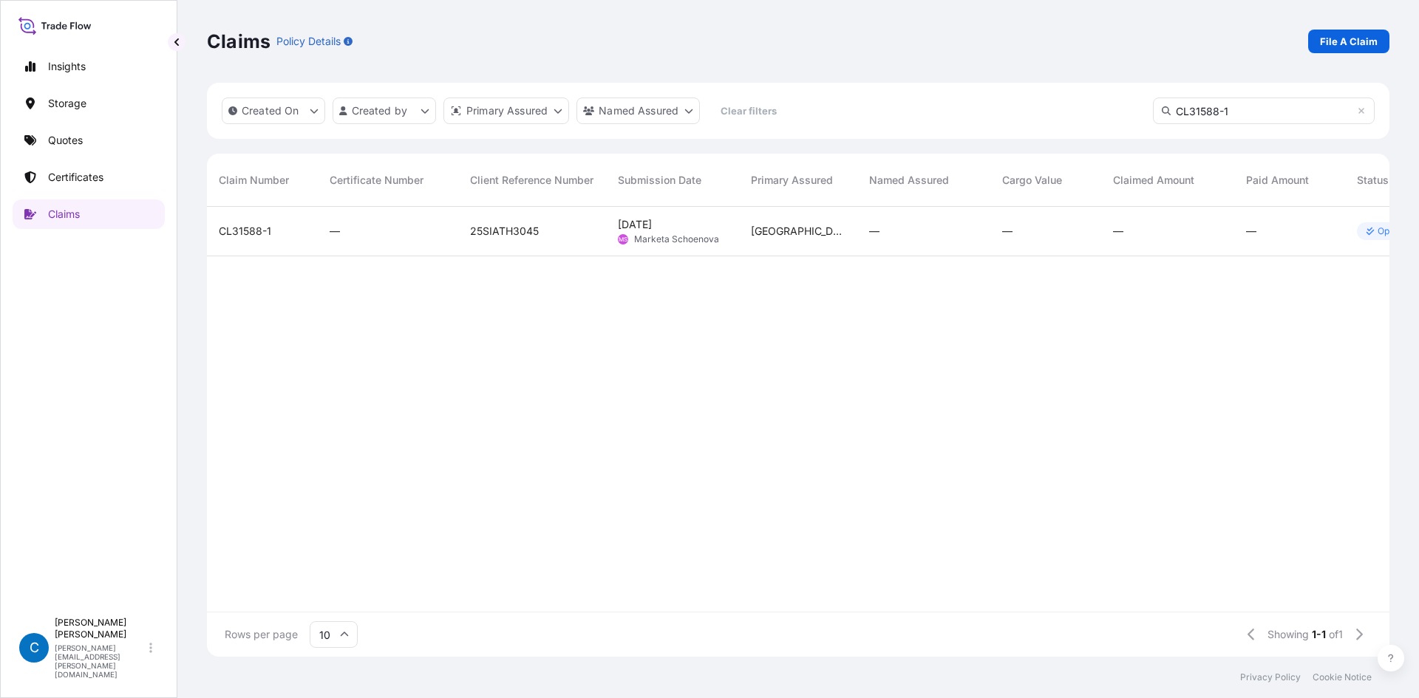
type input "CL31588-1"
click at [270, 234] on span "CL31588-1" at bounding box center [245, 231] width 52 height 15
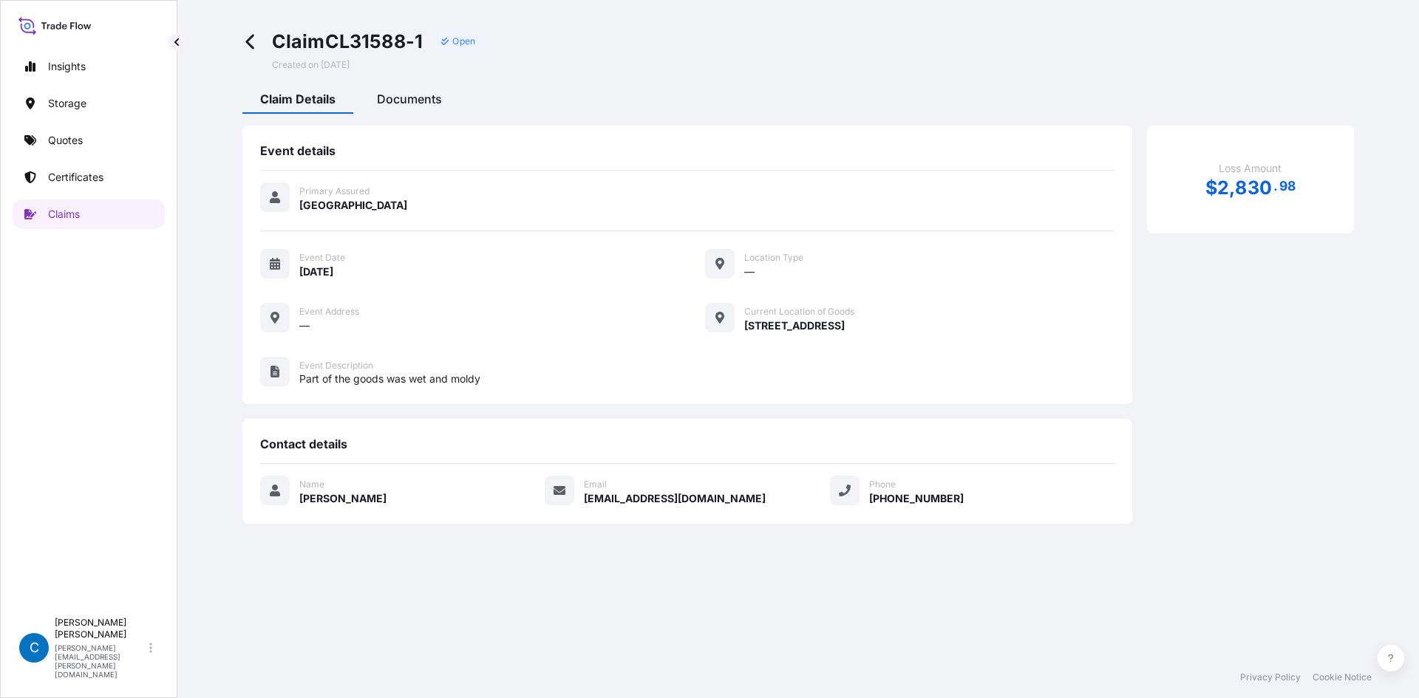
click at [379, 98] on span "Documents" at bounding box center [409, 99] width 65 height 15
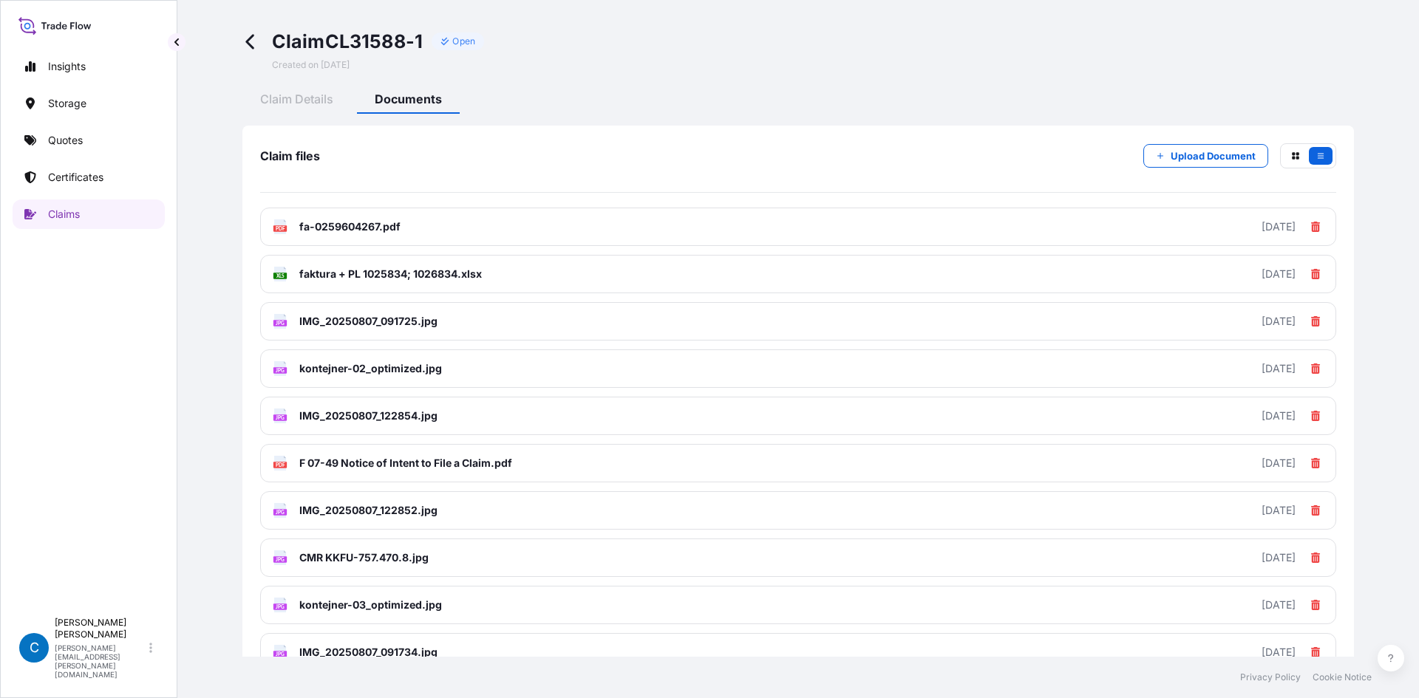
drag, startPoint x: 249, startPoint y: 47, endPoint x: 26, endPoint y: 85, distance: 226.3
click at [249, 47] on icon at bounding box center [250, 41] width 17 height 17
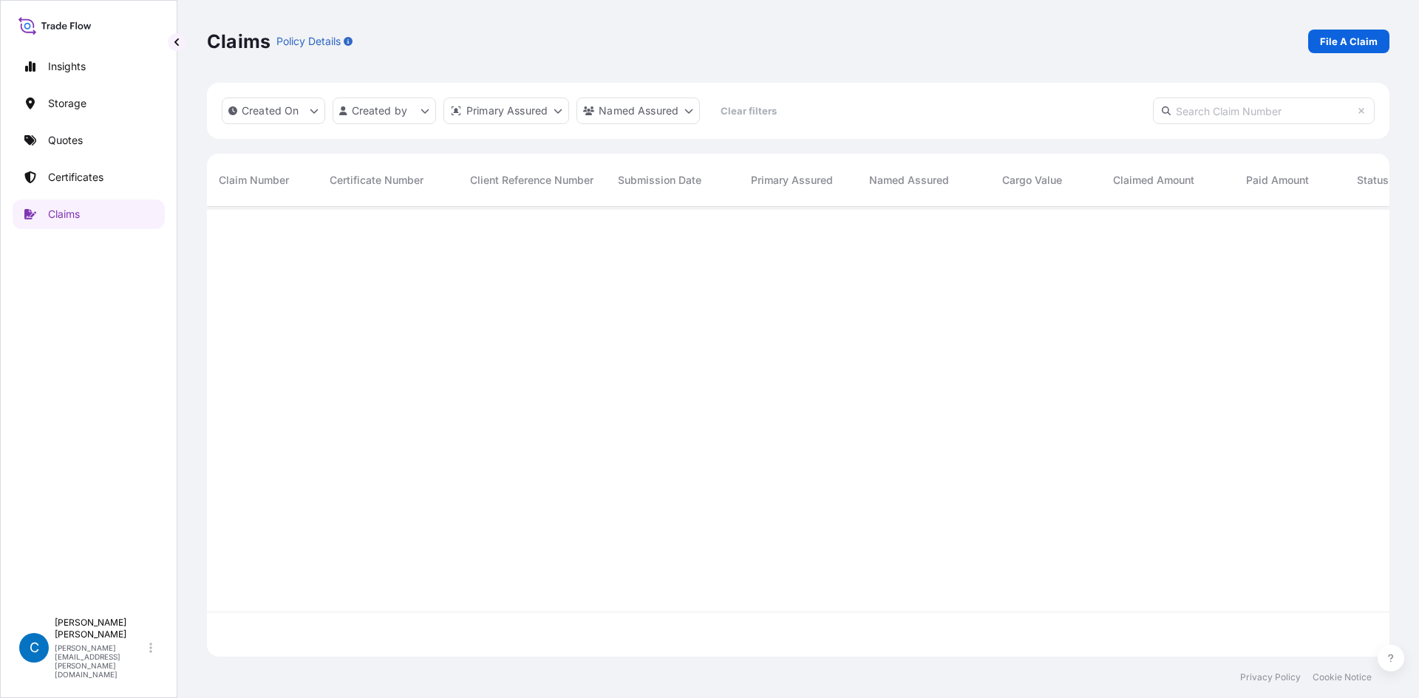
scroll to position [447, 1171]
